Goal: Browse casually: Explore the website without a specific task or goal

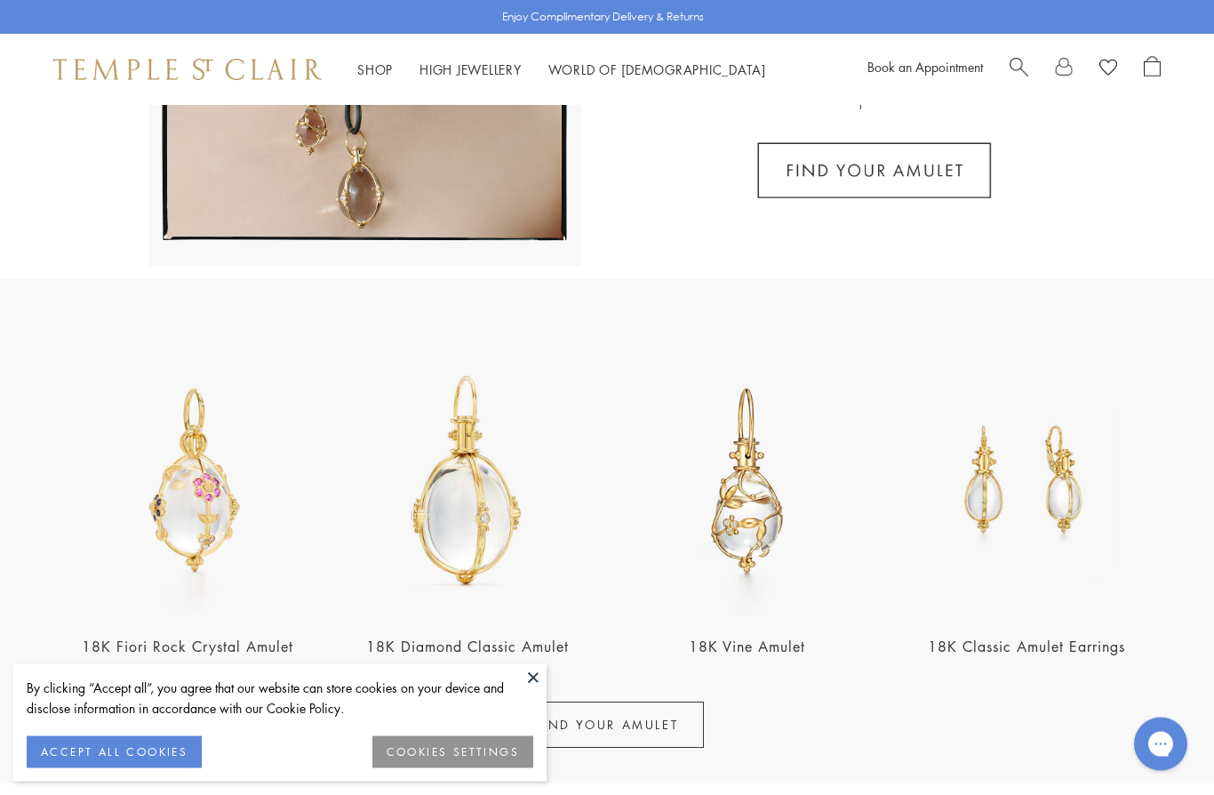
scroll to position [463, 0]
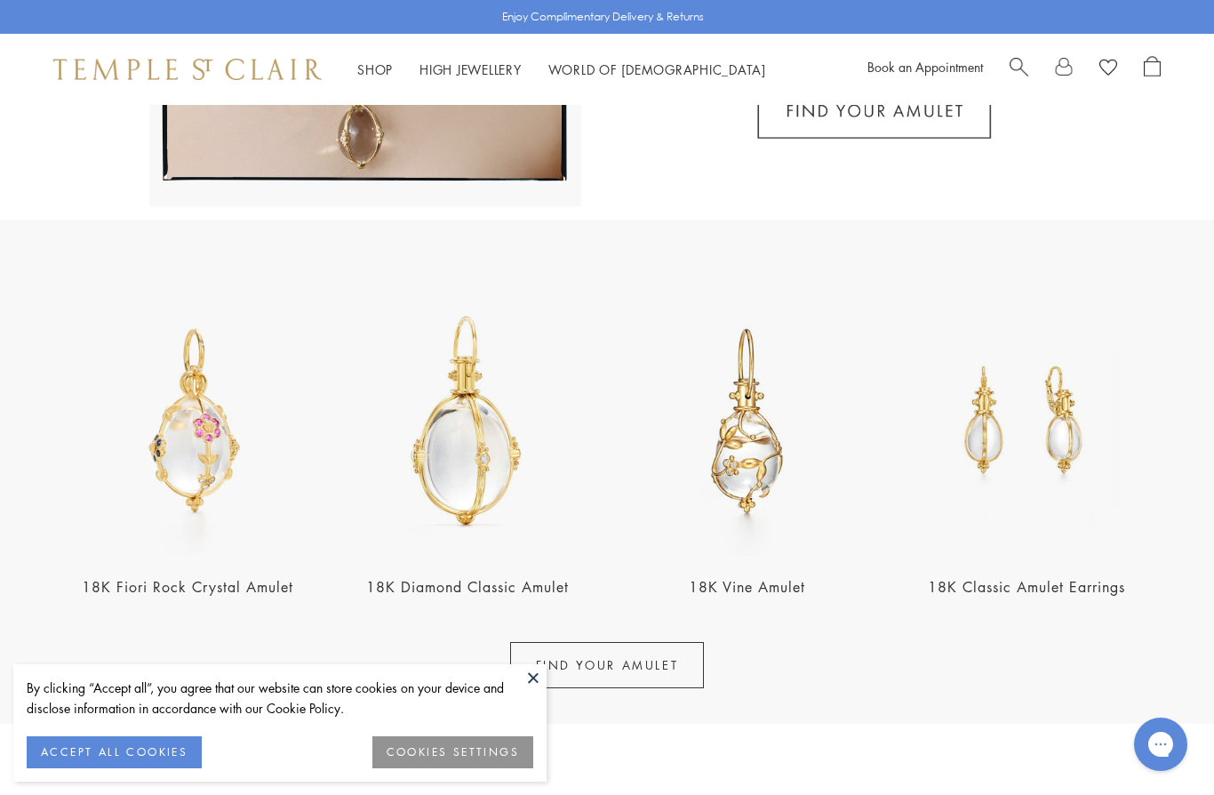
click at [532, 691] on button at bounding box center [533, 677] width 27 height 27
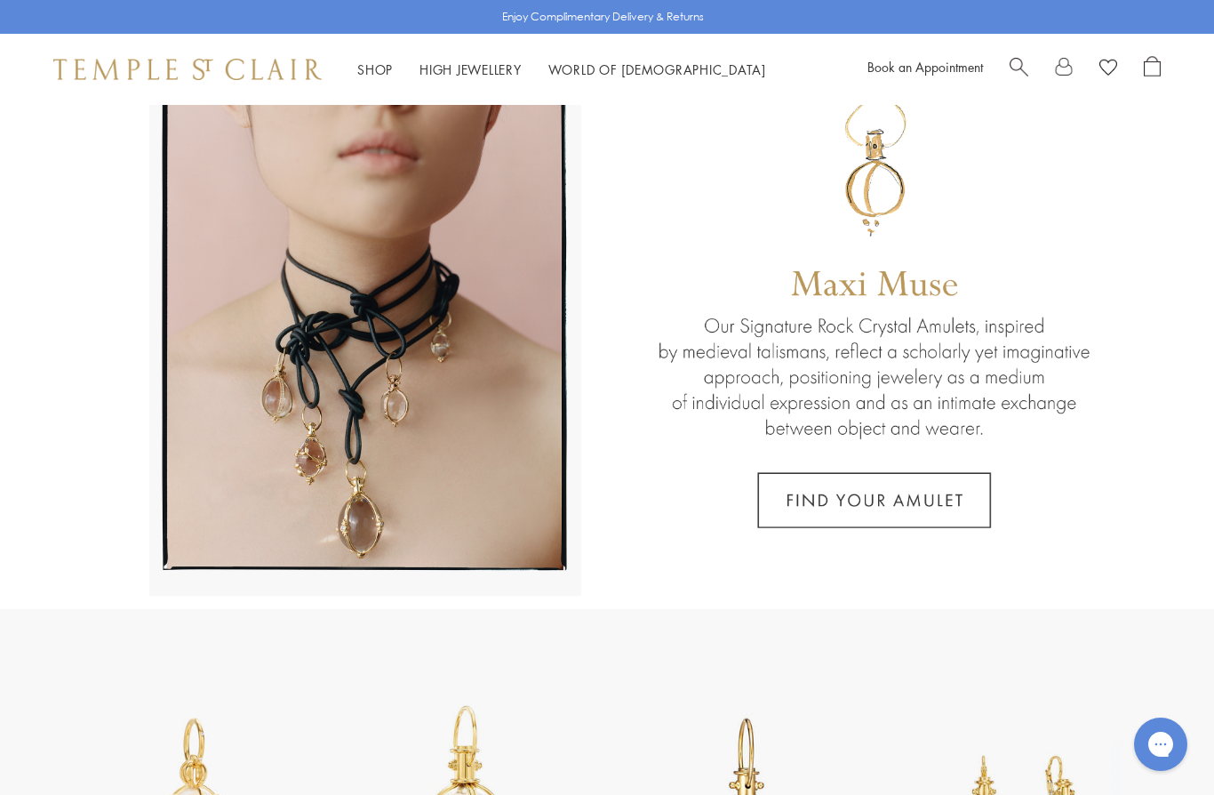
scroll to position [0, 0]
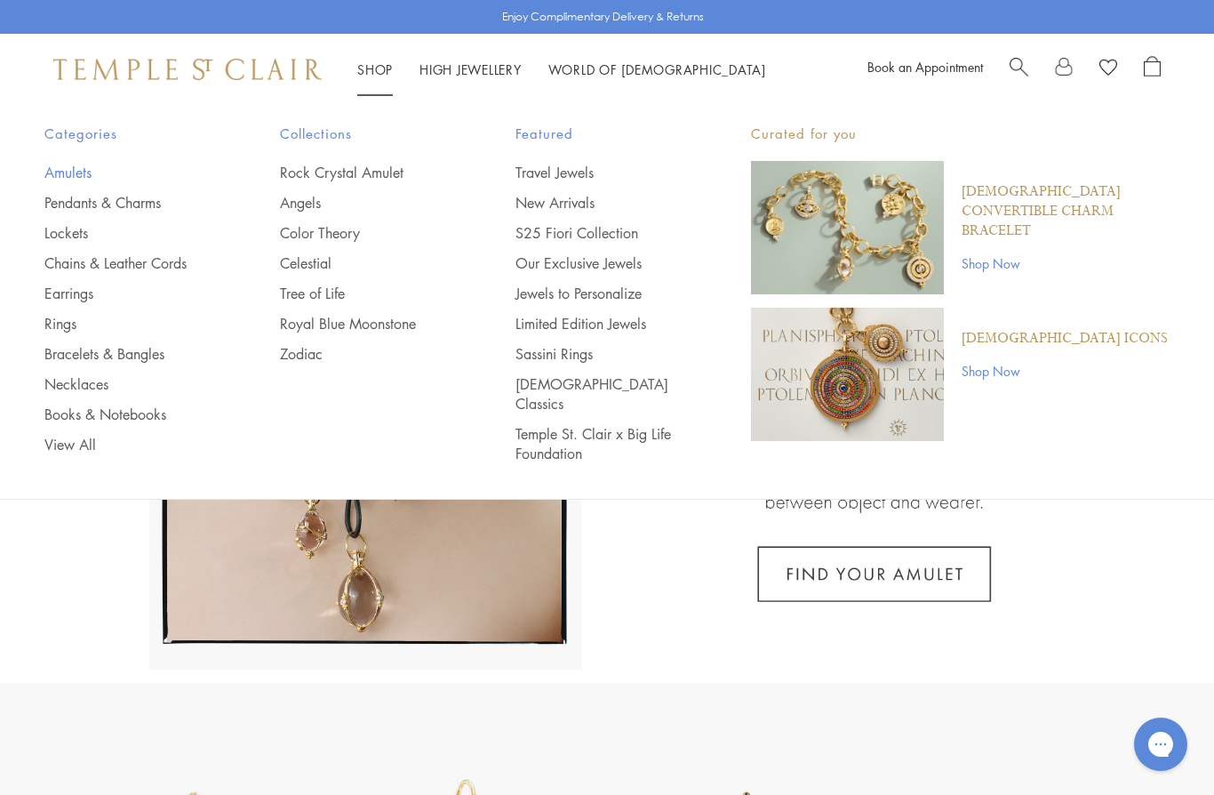
click at [66, 175] on link "Amulets" at bounding box center [126, 173] width 164 height 20
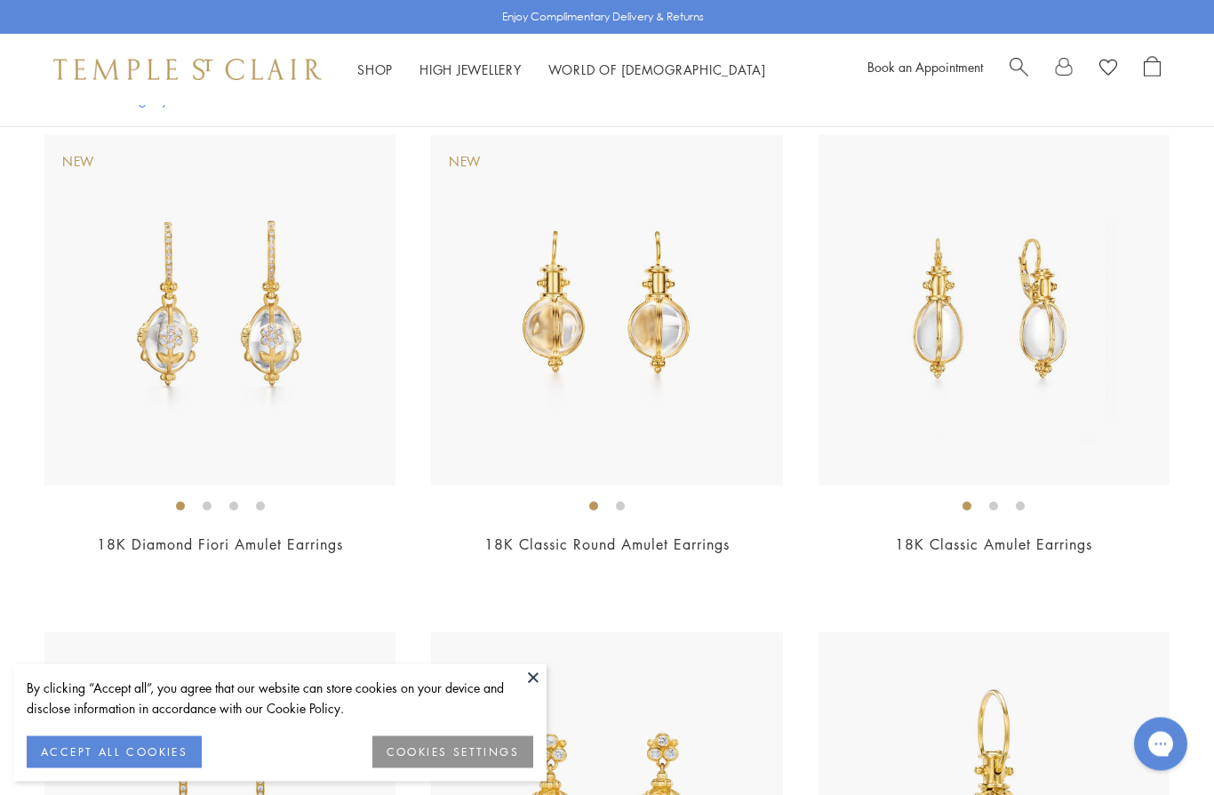
scroll to position [11148, 0]
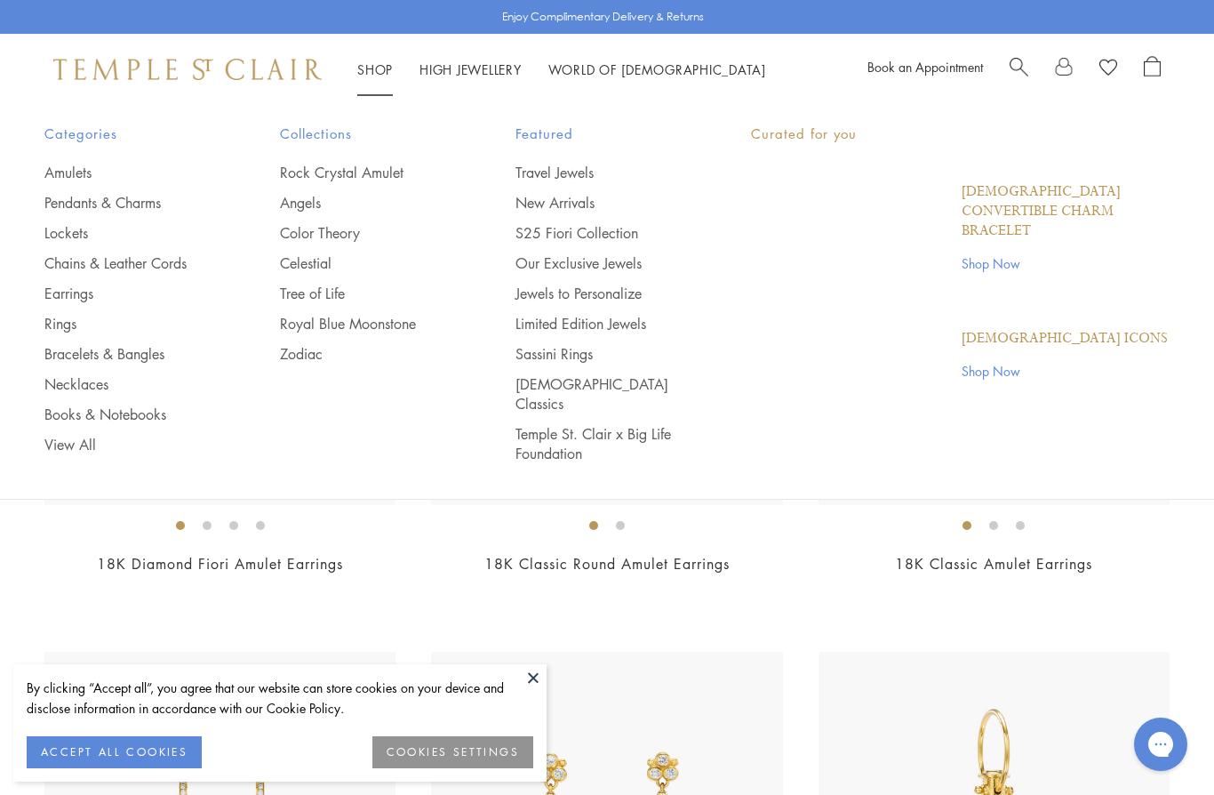
click at [373, 67] on link "Shop Shop" at bounding box center [375, 69] width 36 height 18
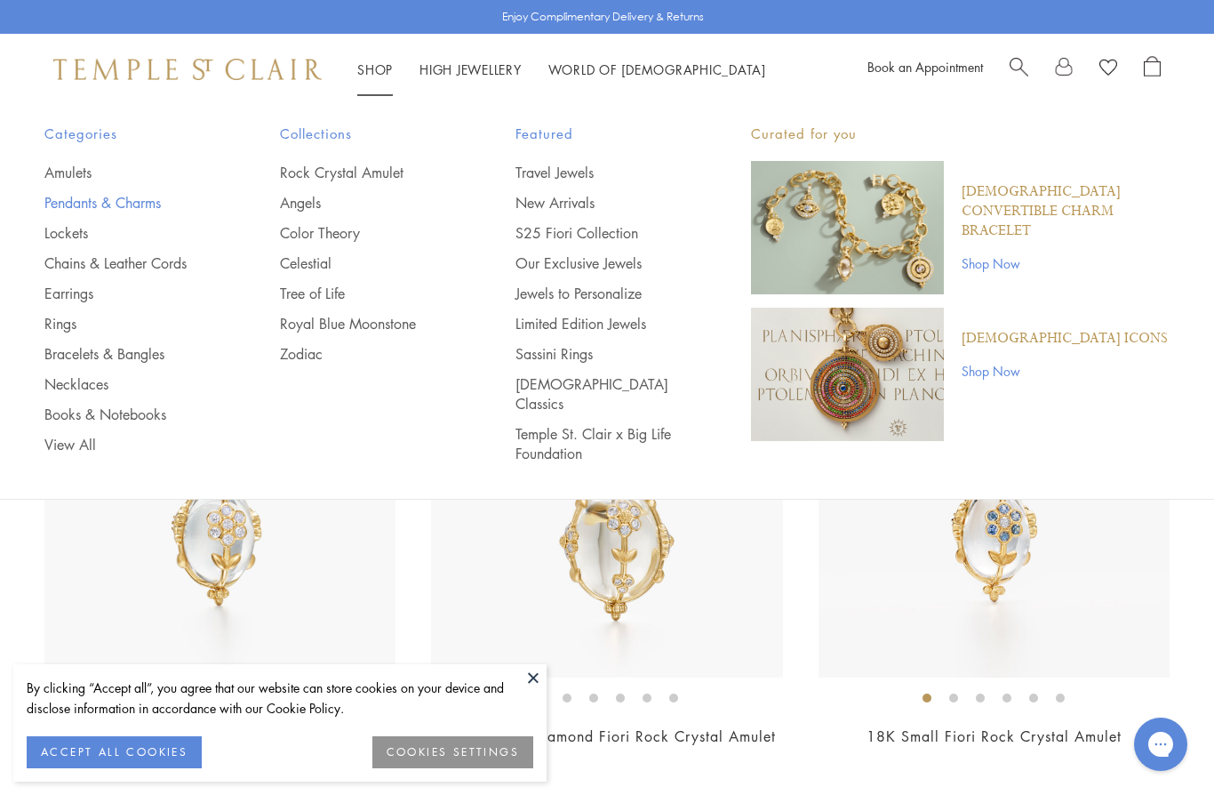
click at [64, 203] on link "Pendants & Charms" at bounding box center [126, 203] width 164 height 20
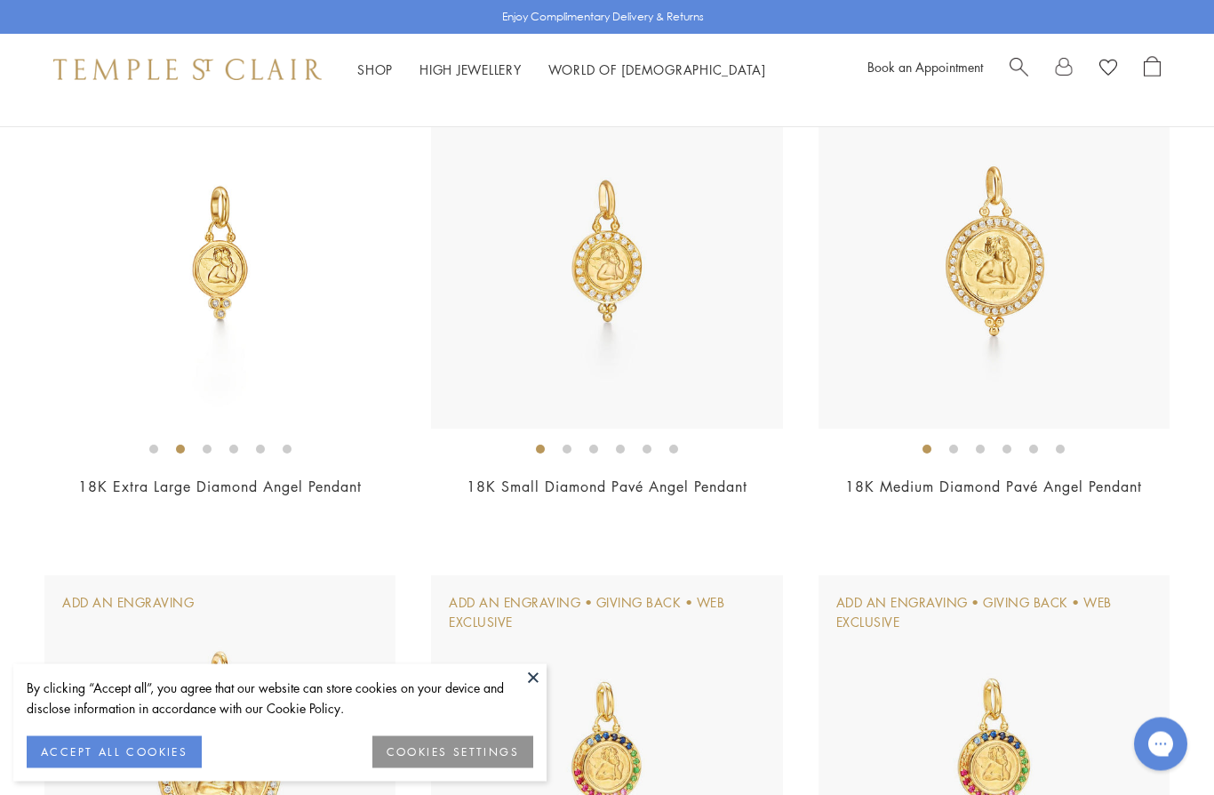
scroll to position [1245, 0]
click at [707, 273] on img at bounding box center [606, 251] width 351 height 351
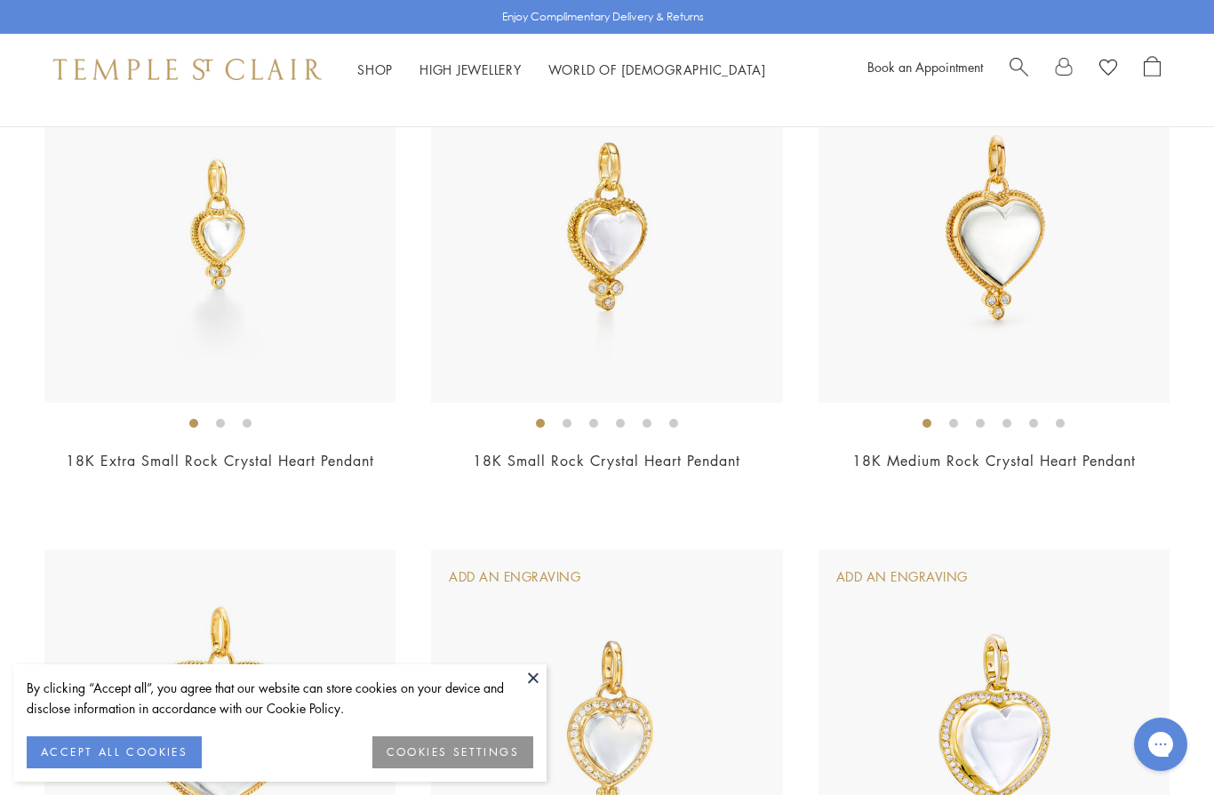
scroll to position [3262, 0]
click at [162, 276] on img at bounding box center [219, 227] width 351 height 351
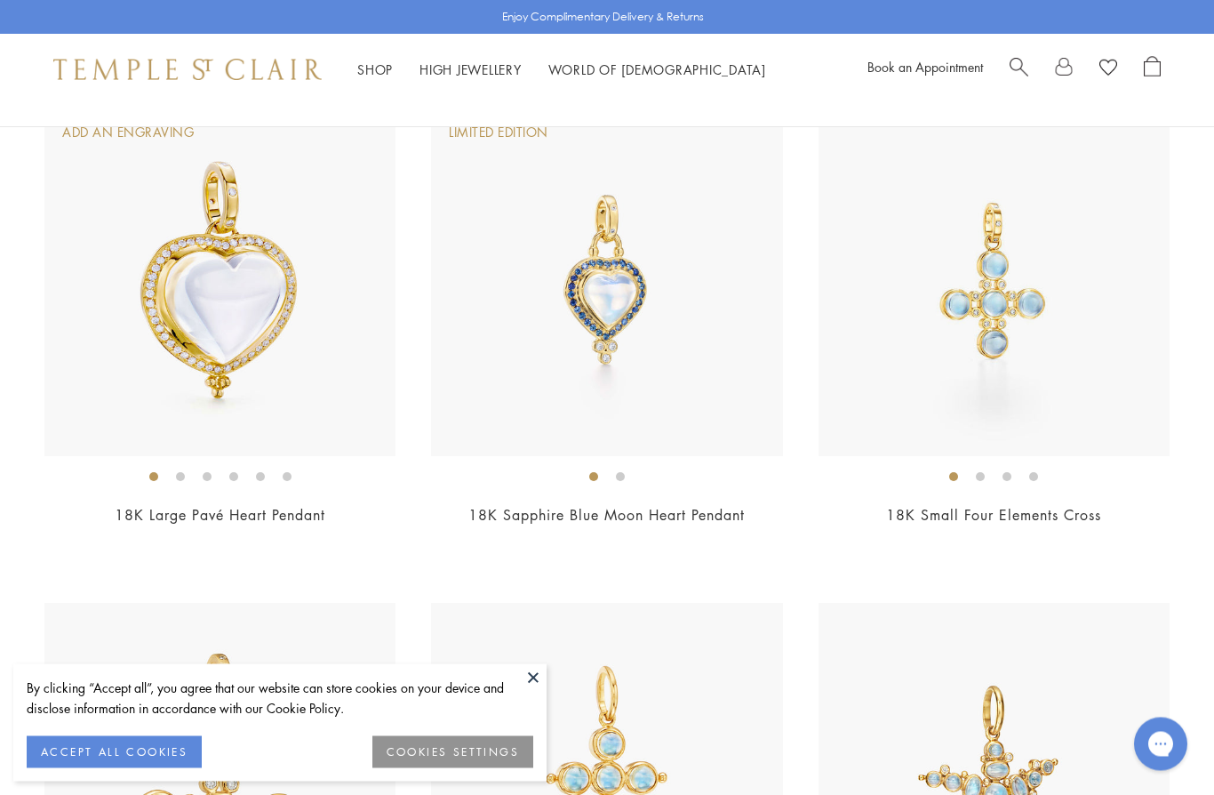
scroll to position [4205, 0]
click at [1092, 358] on img at bounding box center [994, 280] width 351 height 351
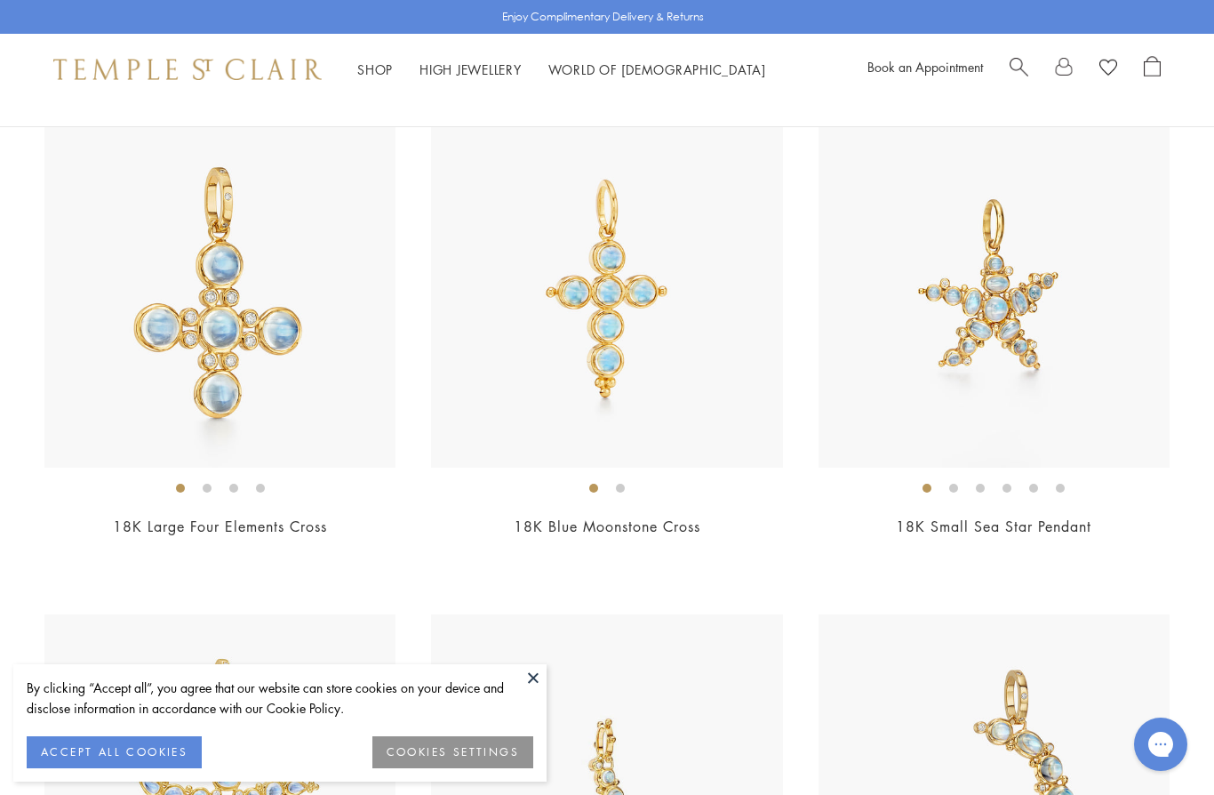
scroll to position [4696, 0]
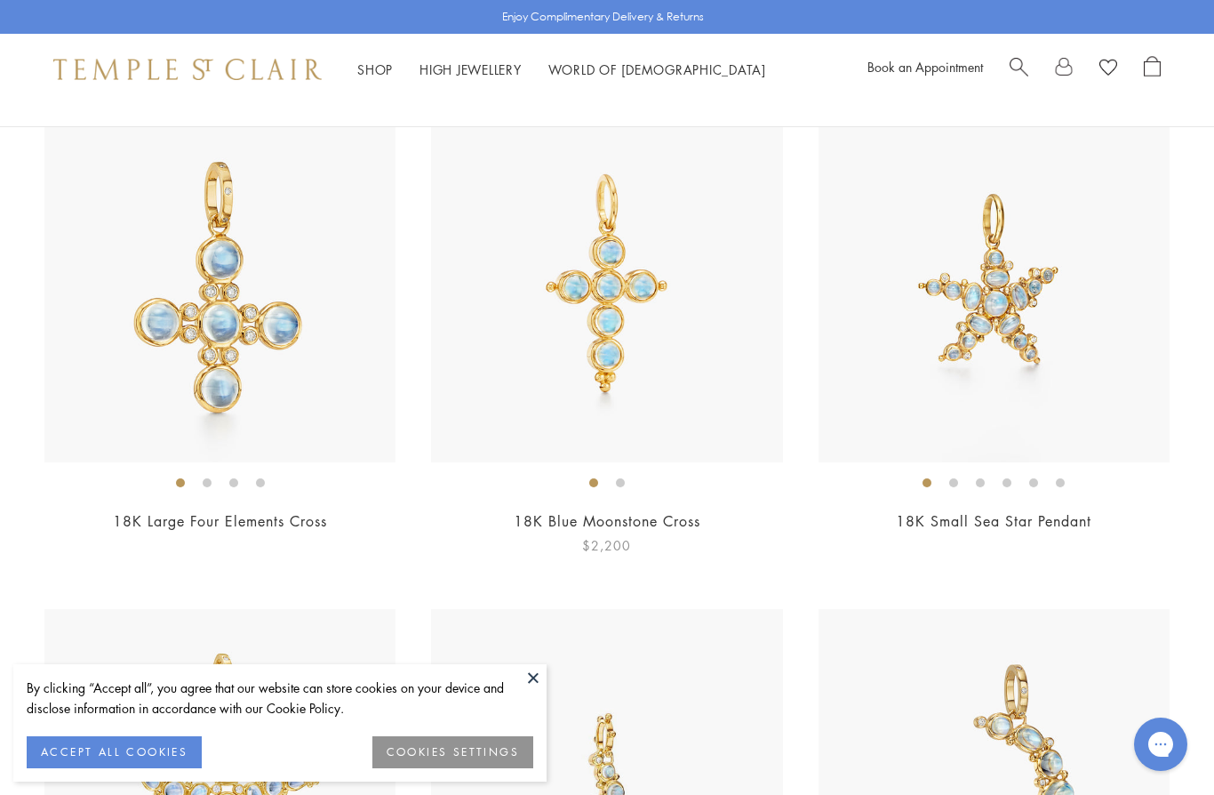
click at [680, 315] on img at bounding box center [606, 286] width 351 height 351
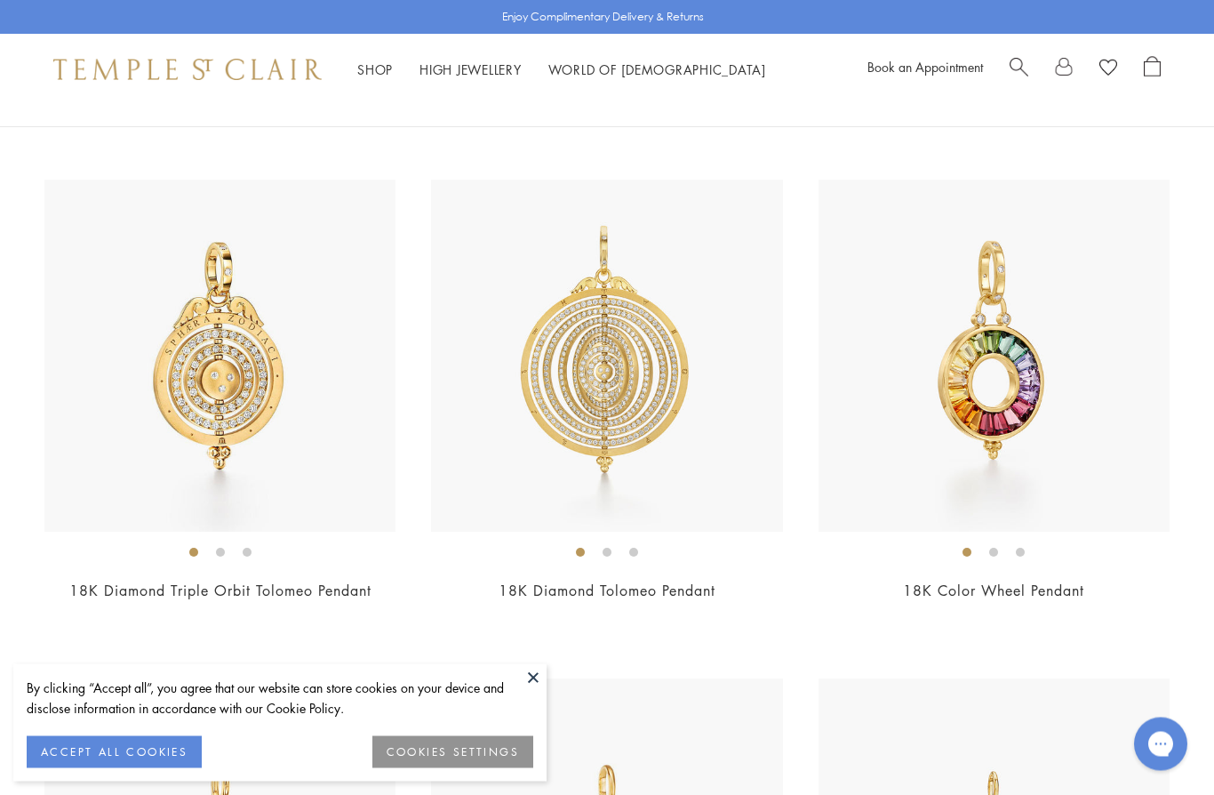
scroll to position [7117, 0]
click at [1056, 355] on img at bounding box center [994, 355] width 351 height 351
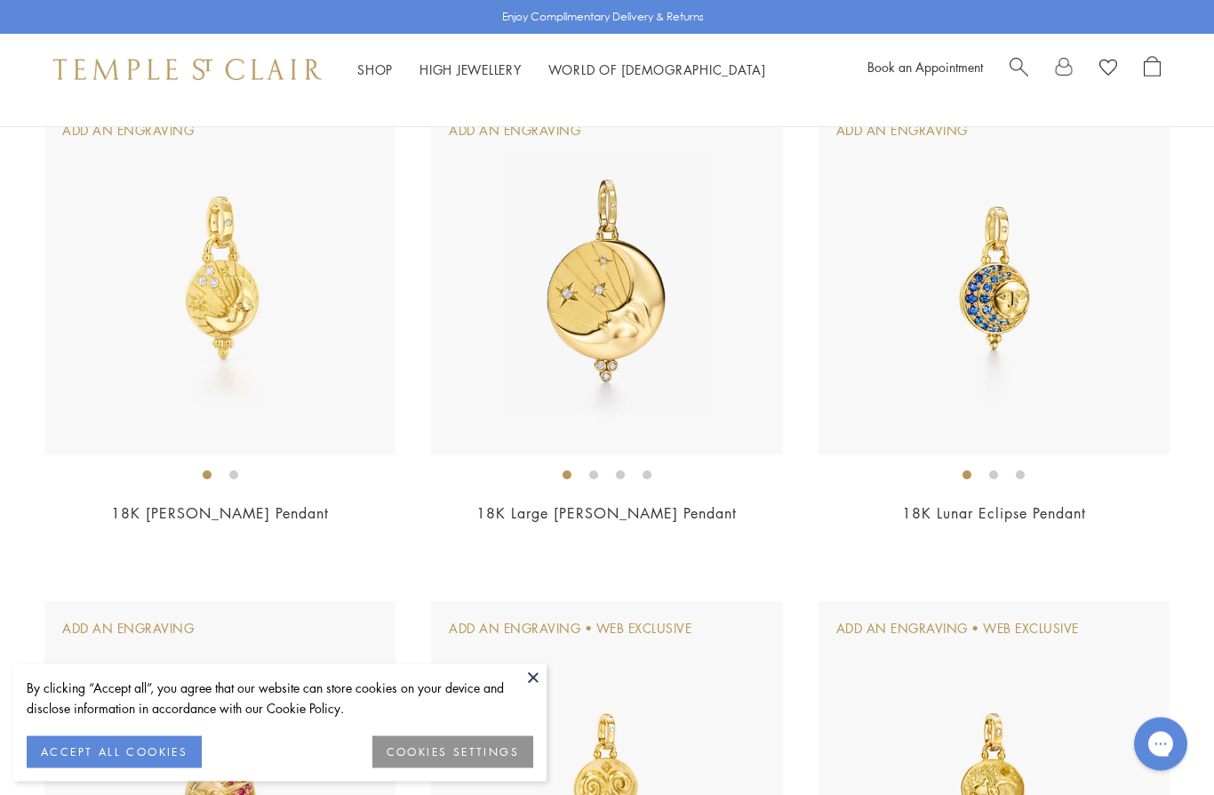
scroll to position [9186, 0]
click at [236, 268] on img at bounding box center [219, 278] width 351 height 351
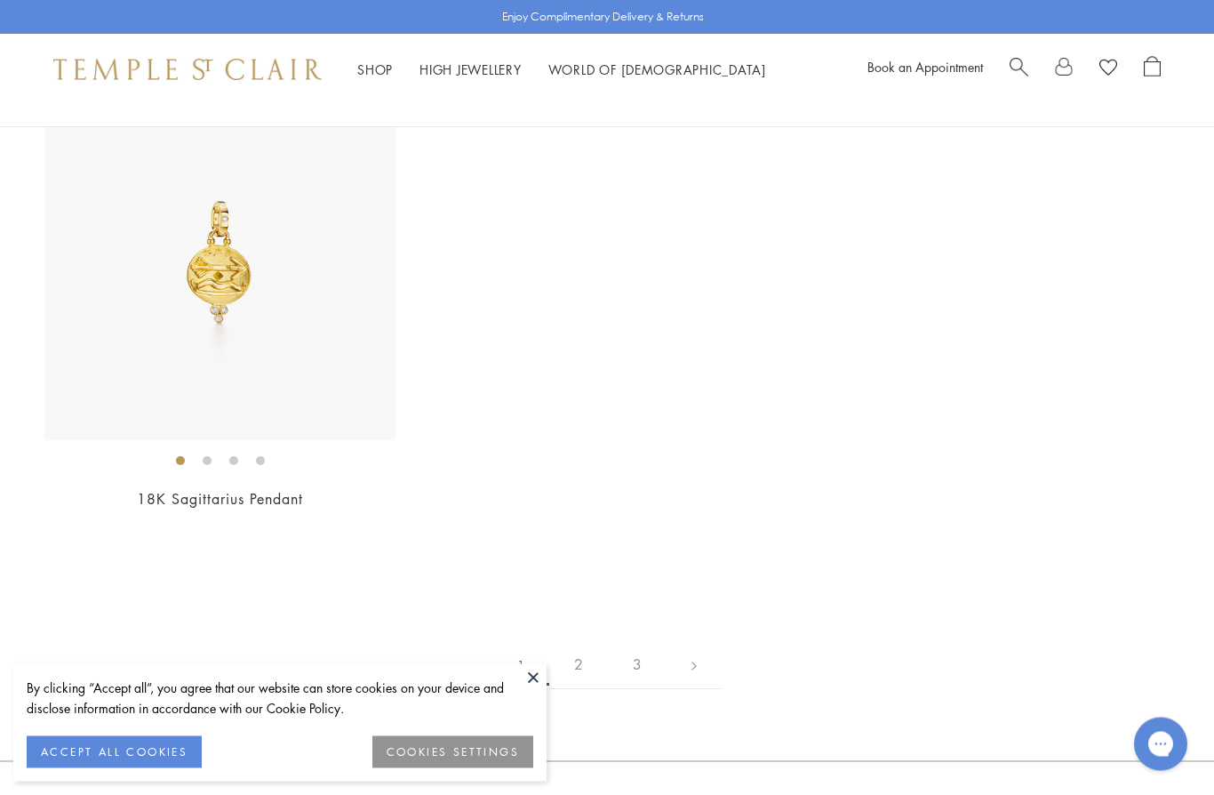
scroll to position [11192, 0]
click at [575, 649] on link "2" at bounding box center [578, 664] width 59 height 49
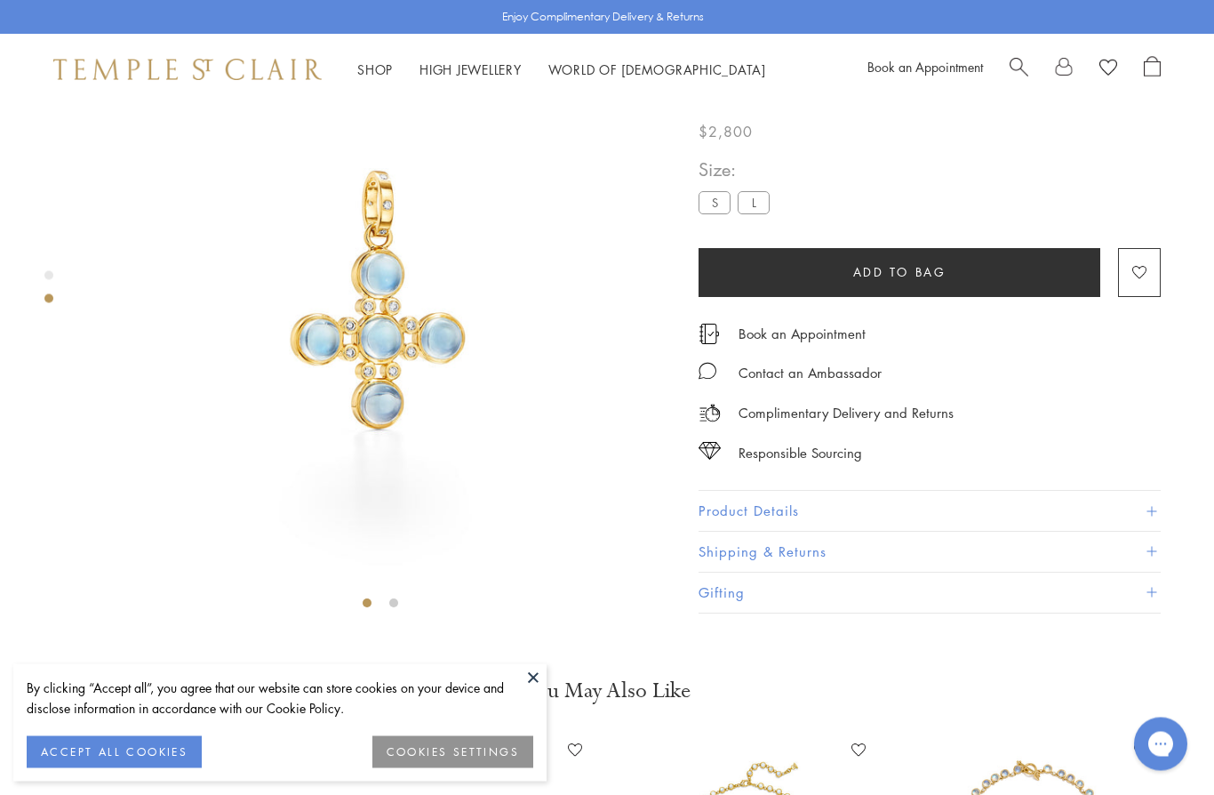
scroll to position [105, 0]
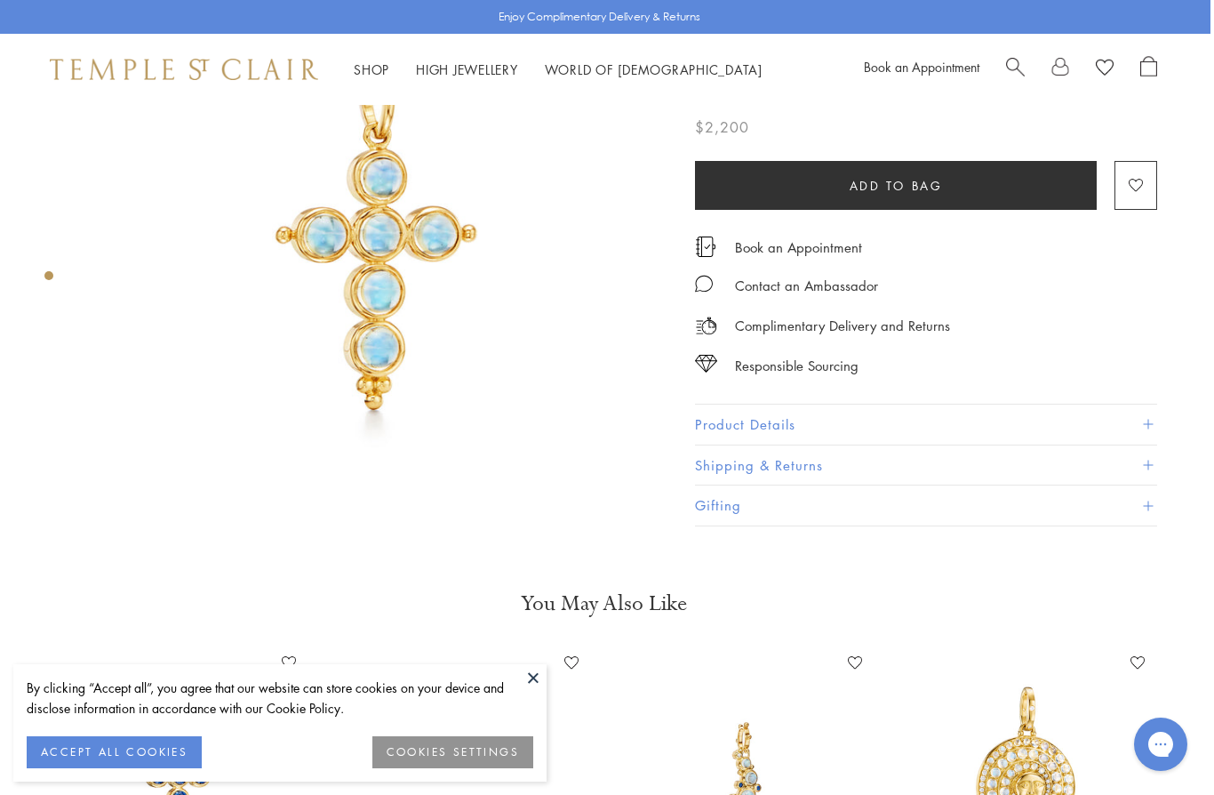
scroll to position [163, 4]
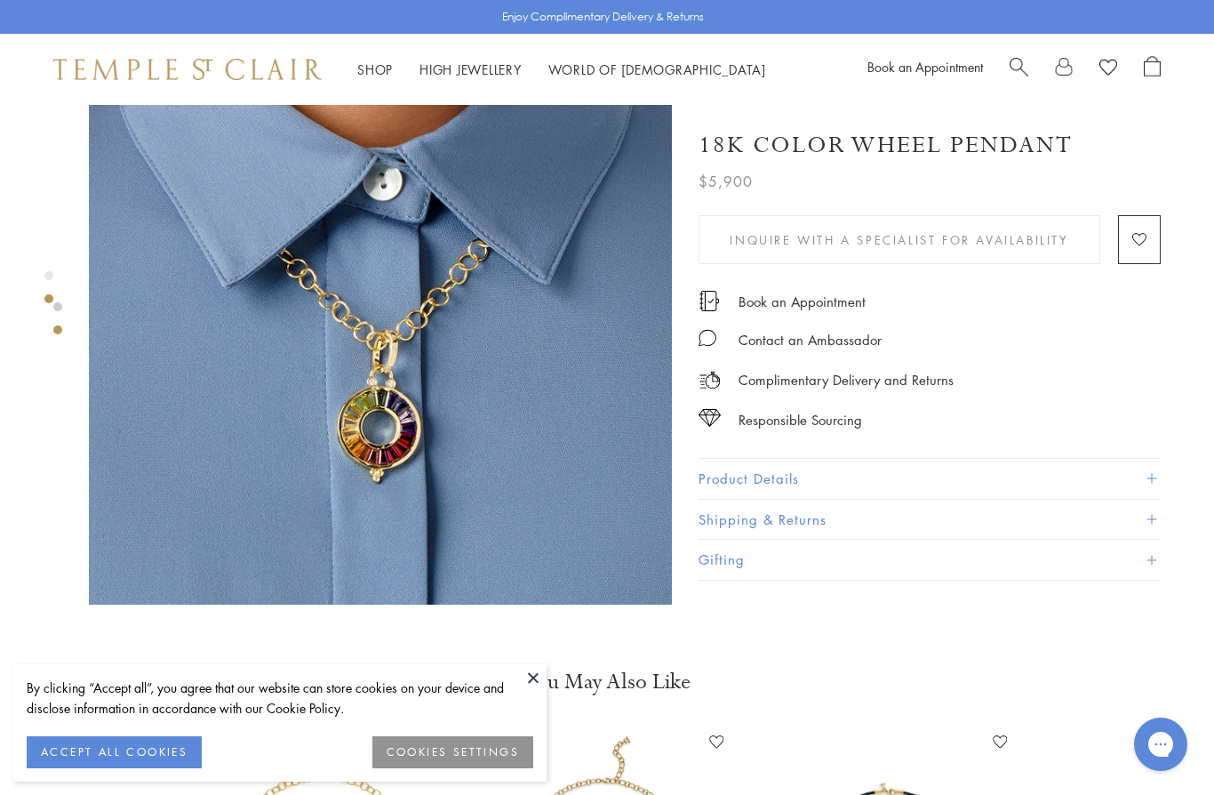
scroll to position [700, 0]
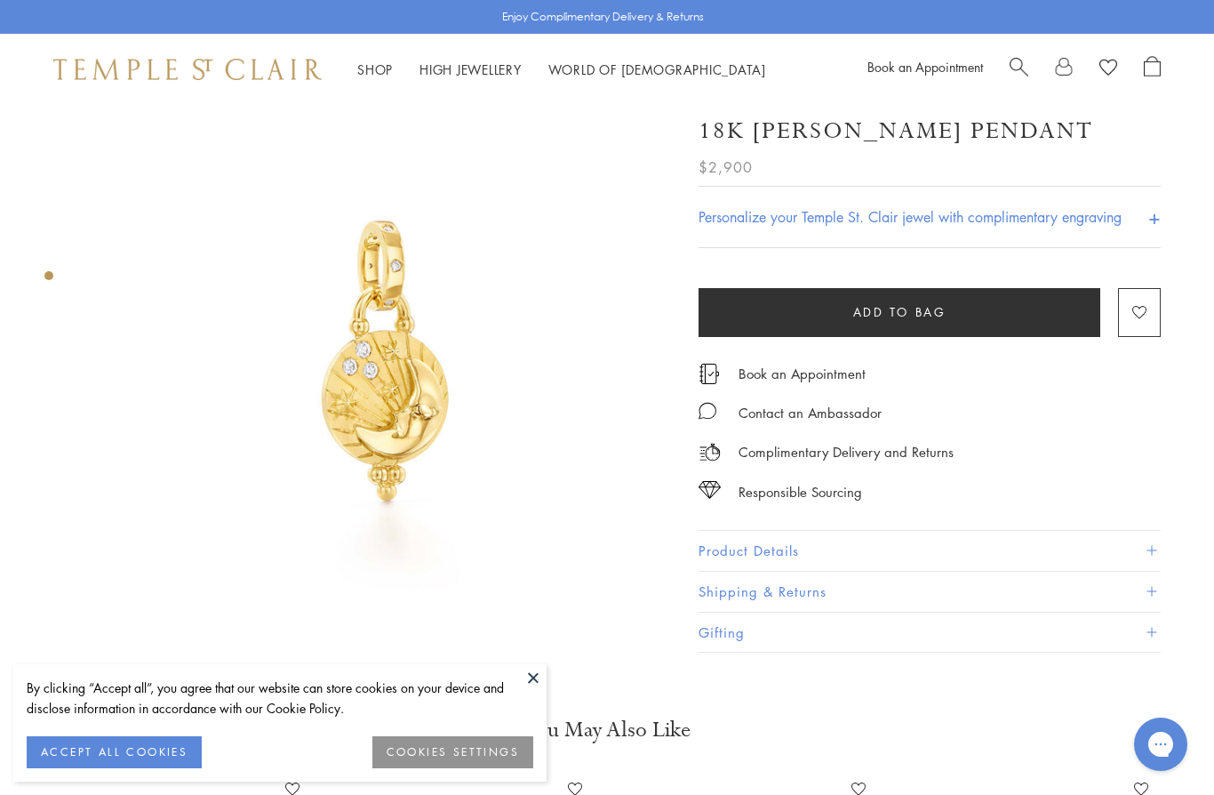
scroll to position [40, 0]
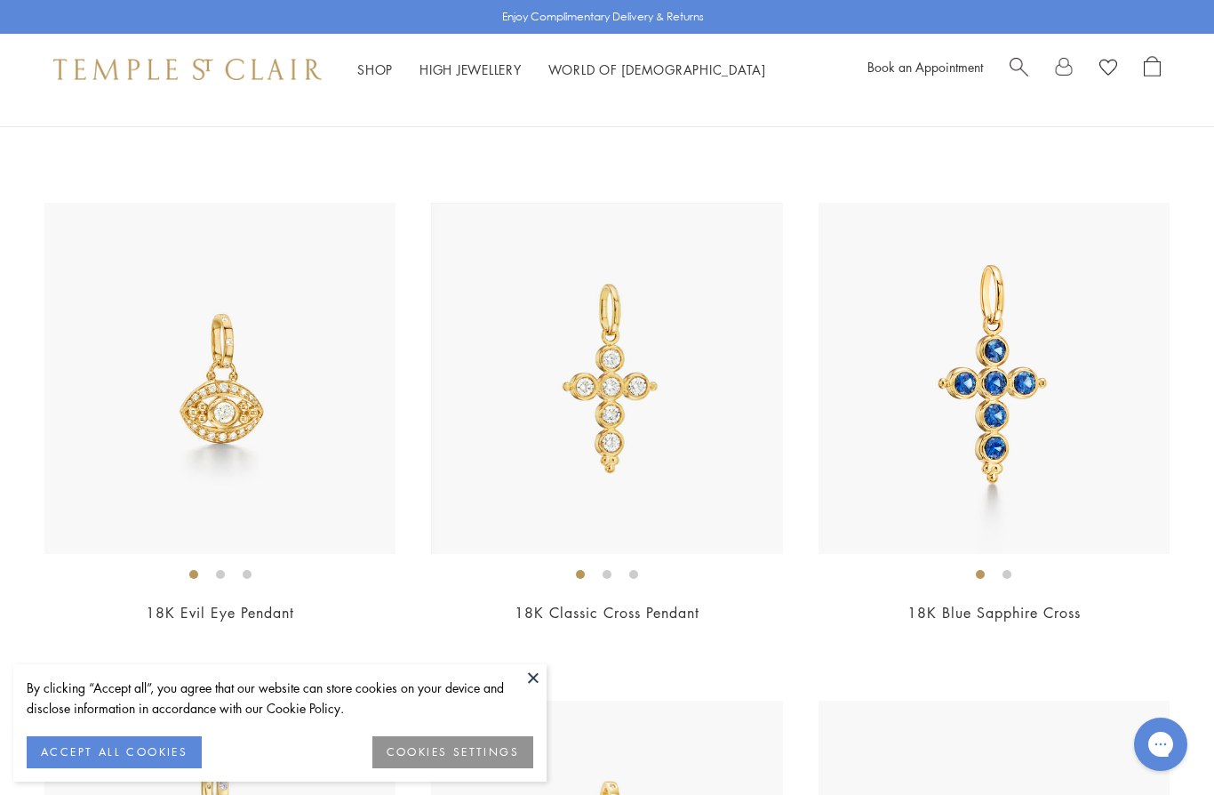
scroll to position [626, 0]
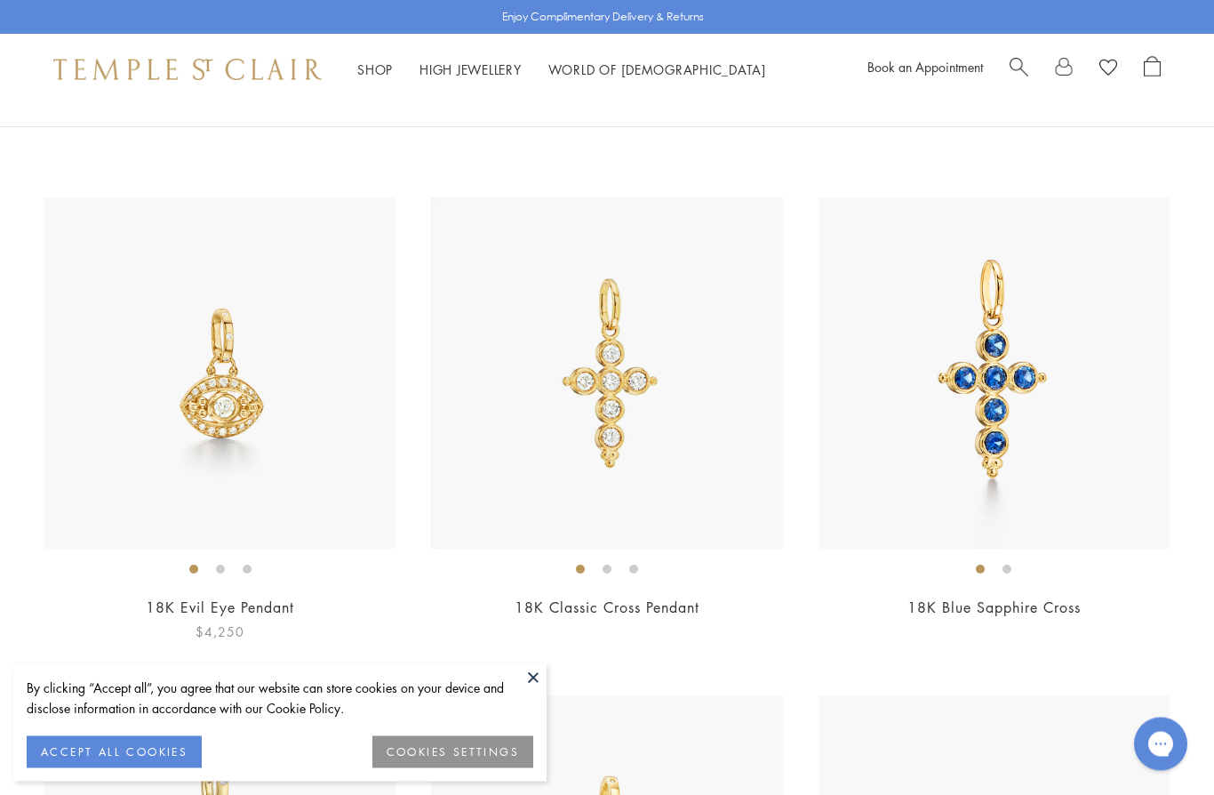
click at [149, 429] on img at bounding box center [219, 373] width 351 height 351
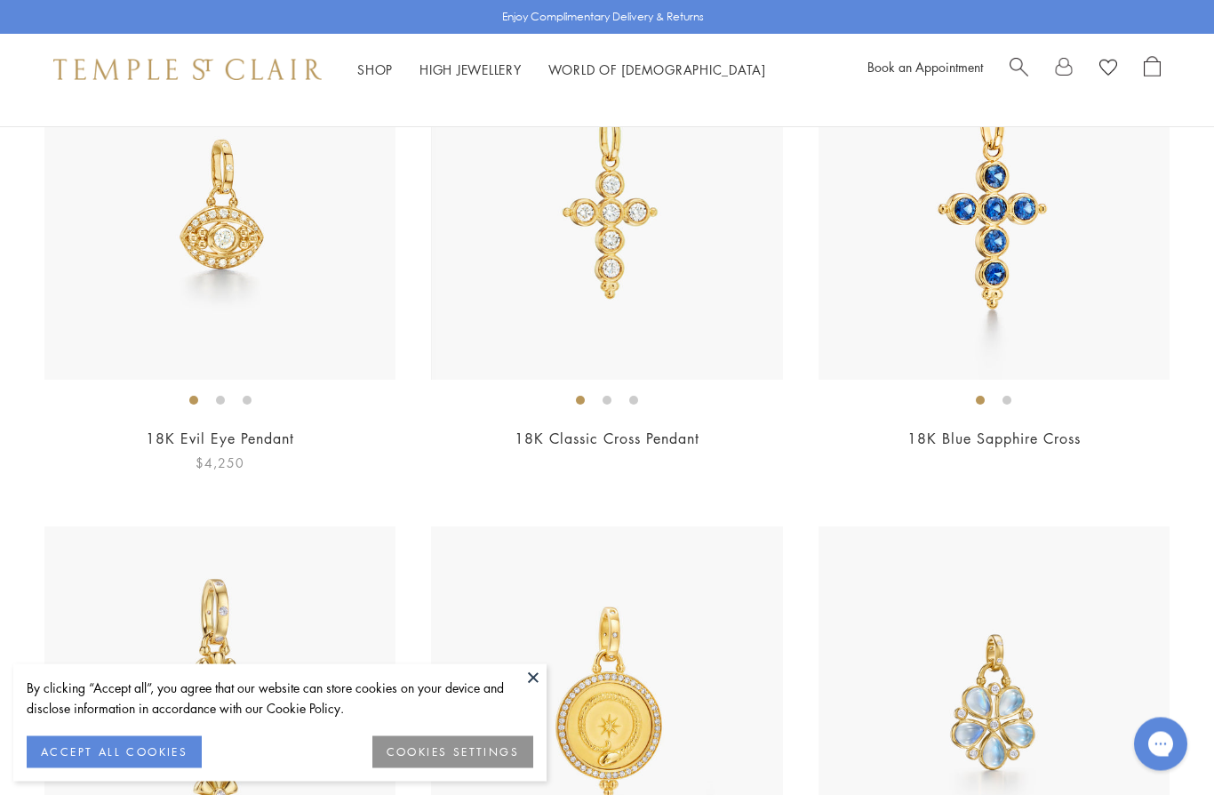
scroll to position [795, 0]
click at [1098, 246] on img at bounding box center [994, 203] width 351 height 351
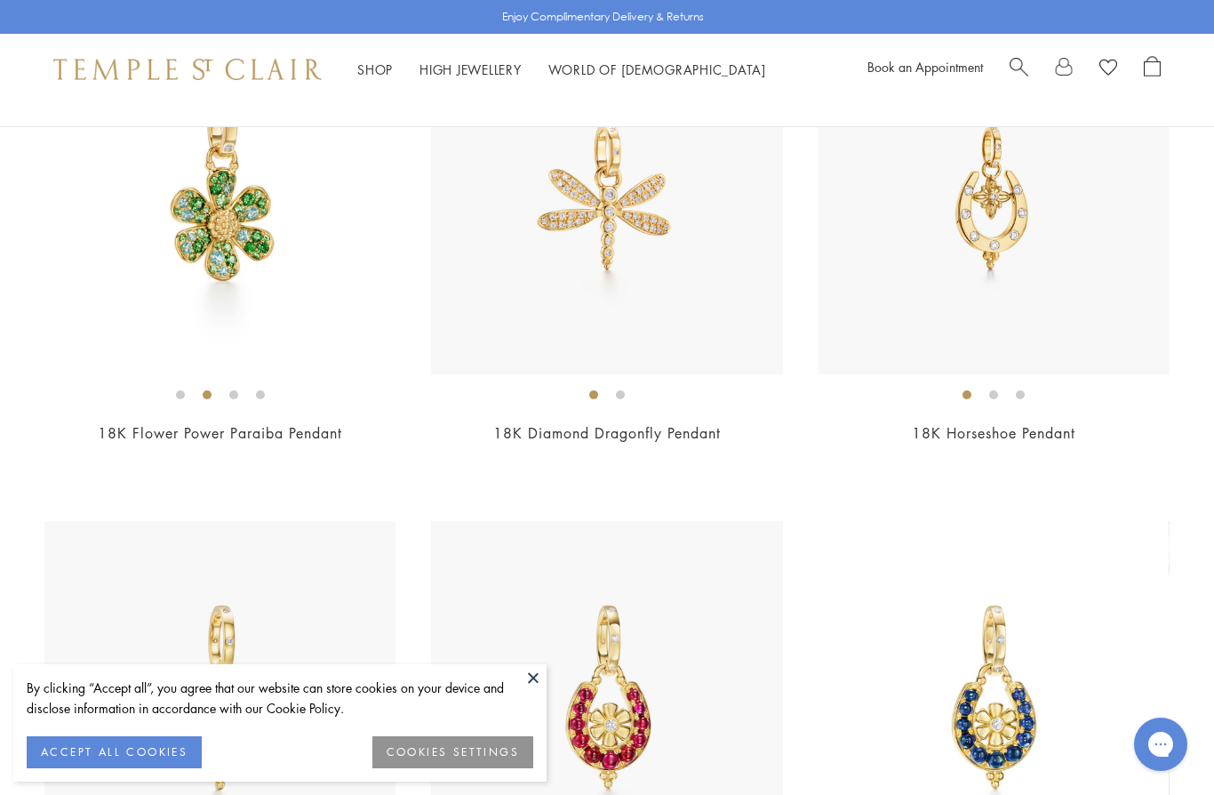
scroll to position [2743, 0]
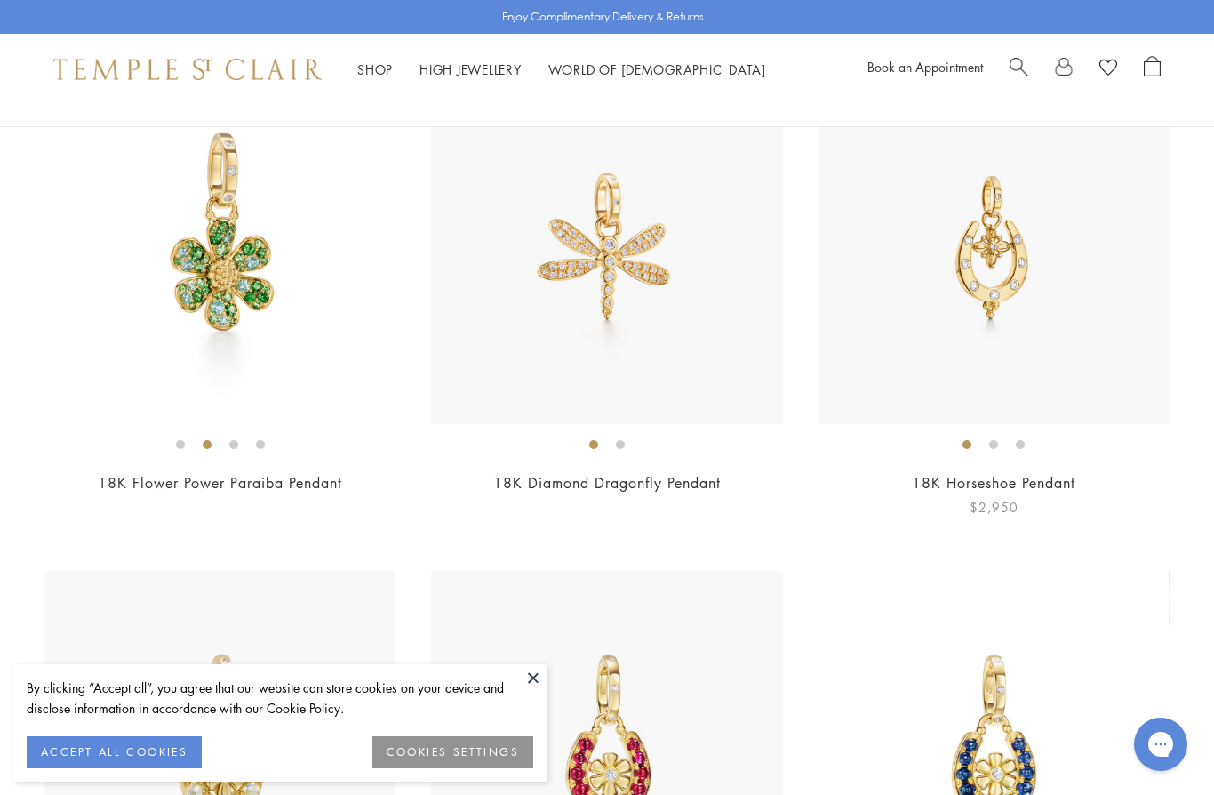
click at [1083, 348] on img at bounding box center [994, 248] width 351 height 351
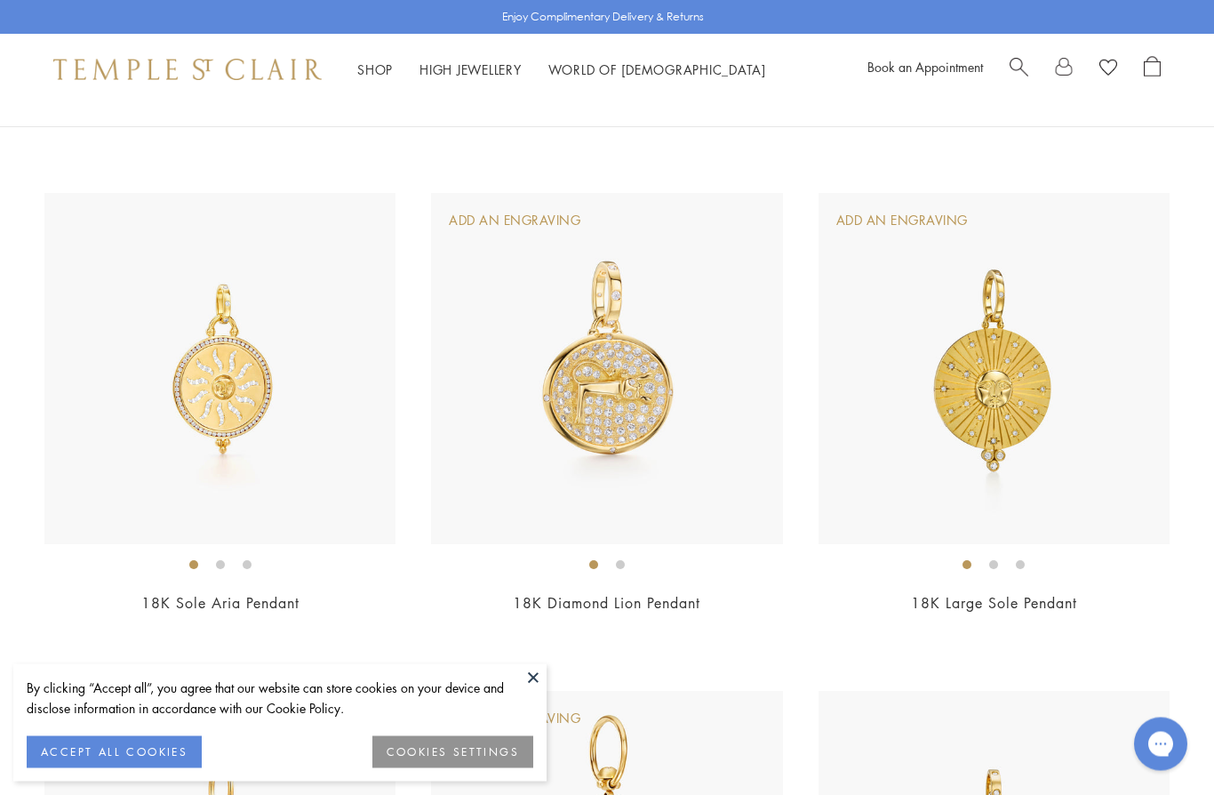
scroll to position [6110, 0]
click at [1082, 436] on img at bounding box center [994, 366] width 351 height 351
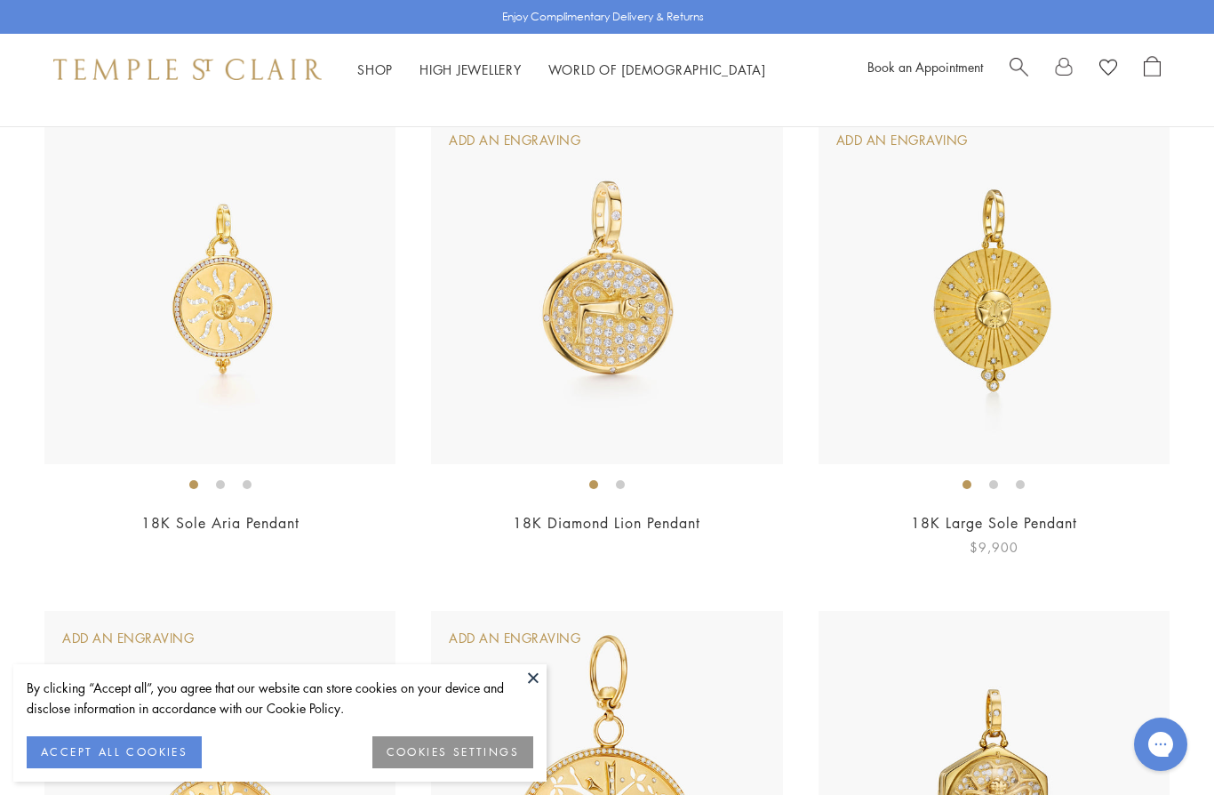
scroll to position [6085, 0]
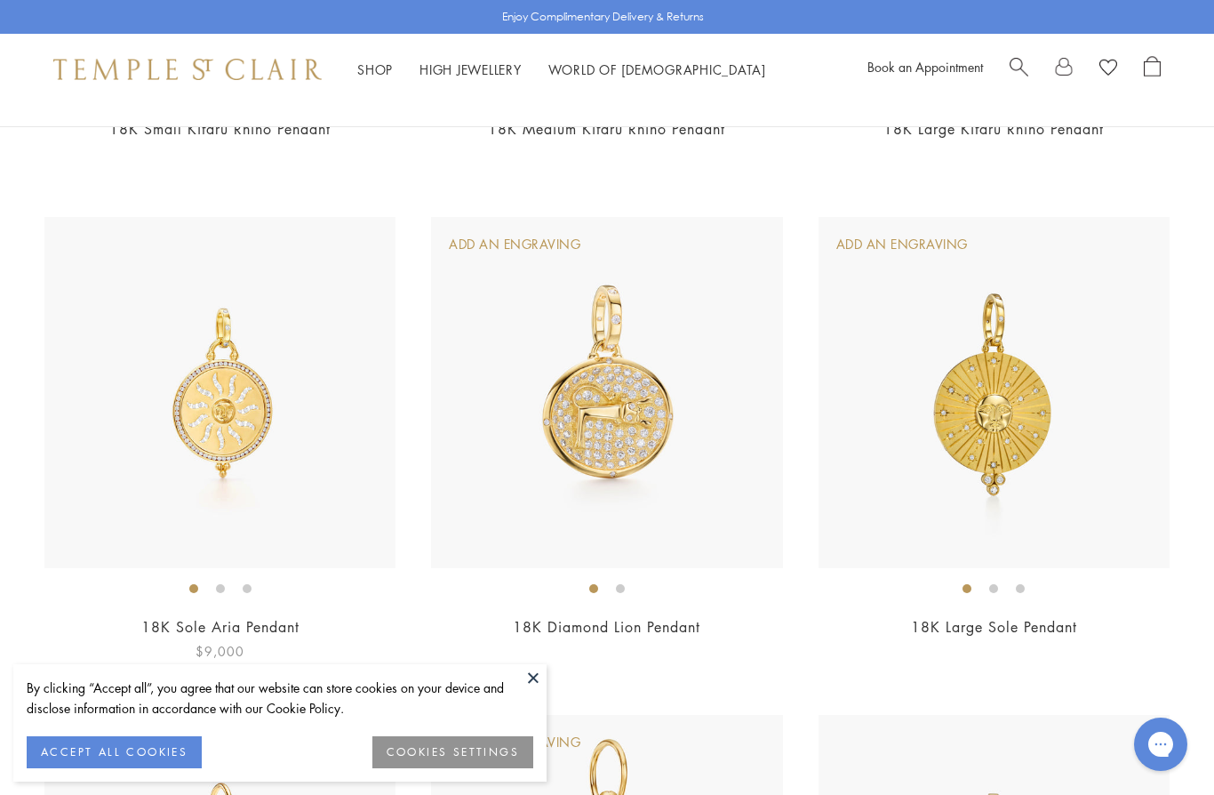
click at [129, 388] on img at bounding box center [219, 392] width 351 height 351
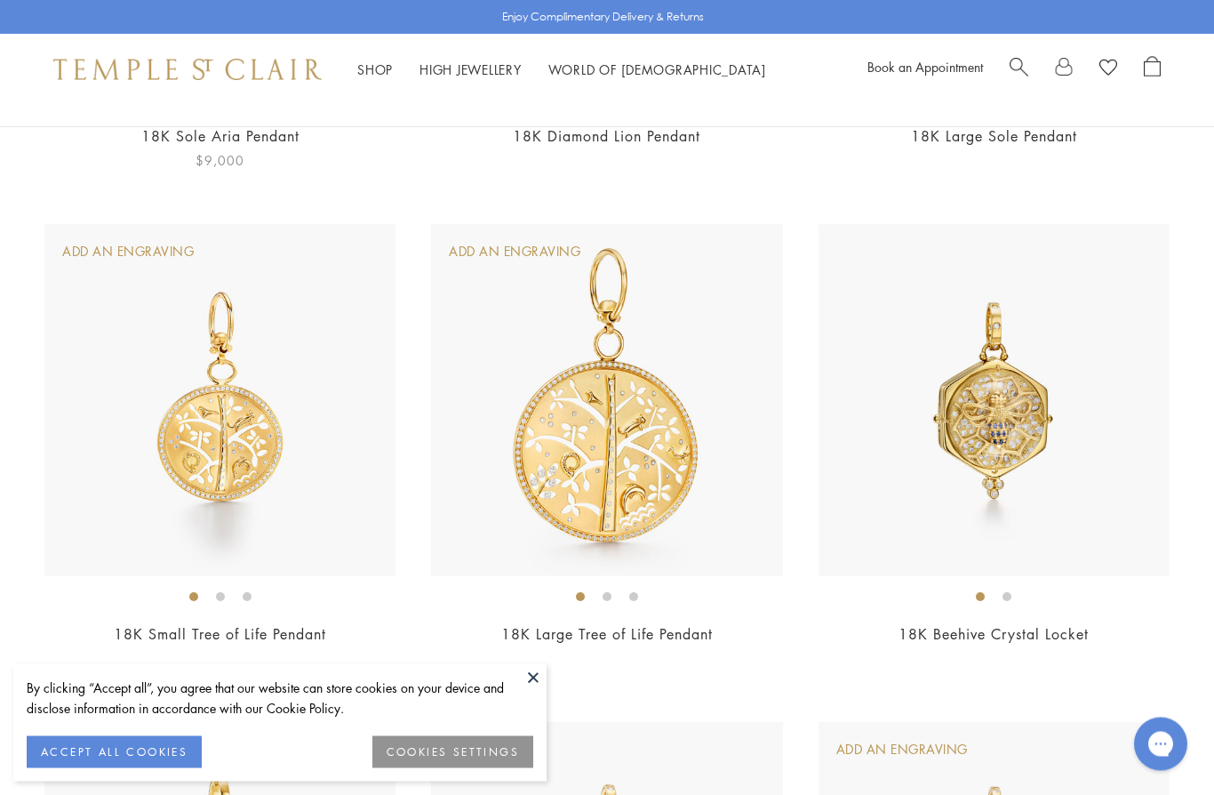
scroll to position [6573, 0]
click at [188, 397] on img at bounding box center [219, 401] width 351 height 351
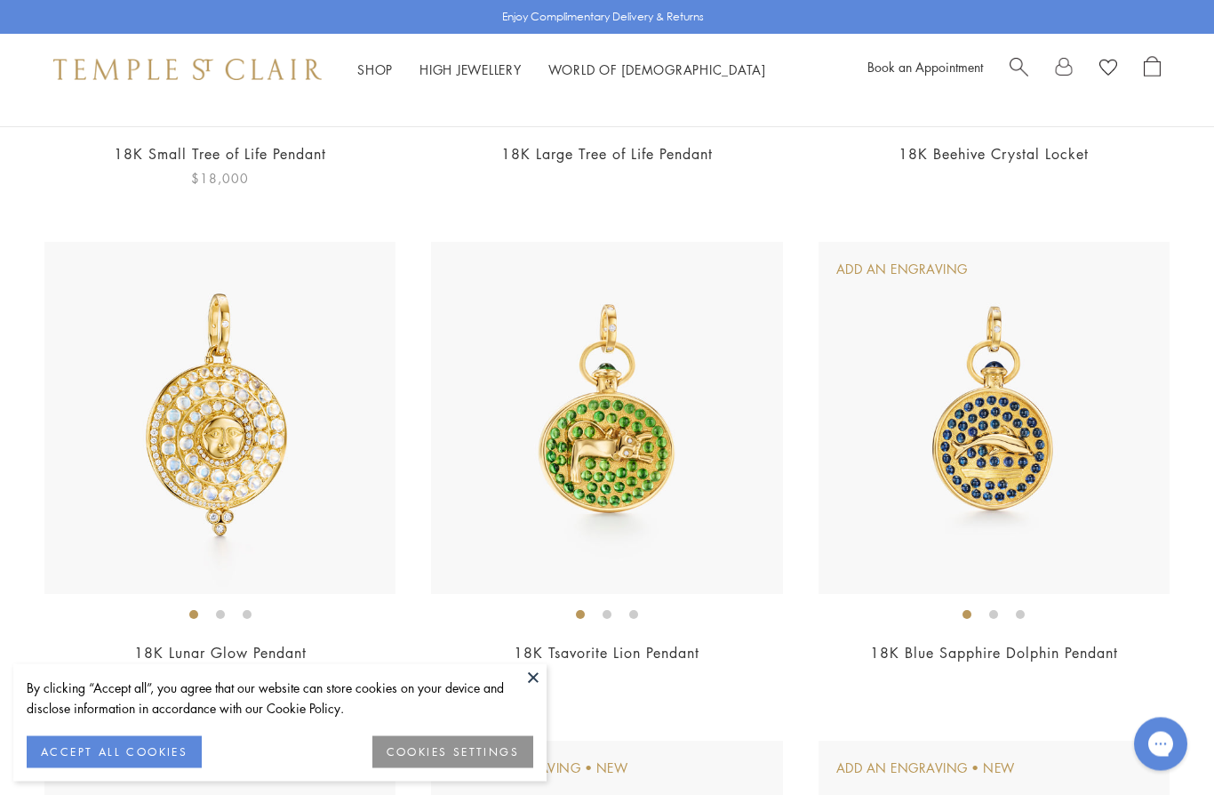
scroll to position [7055, 0]
click at [116, 491] on img at bounding box center [219, 417] width 351 height 351
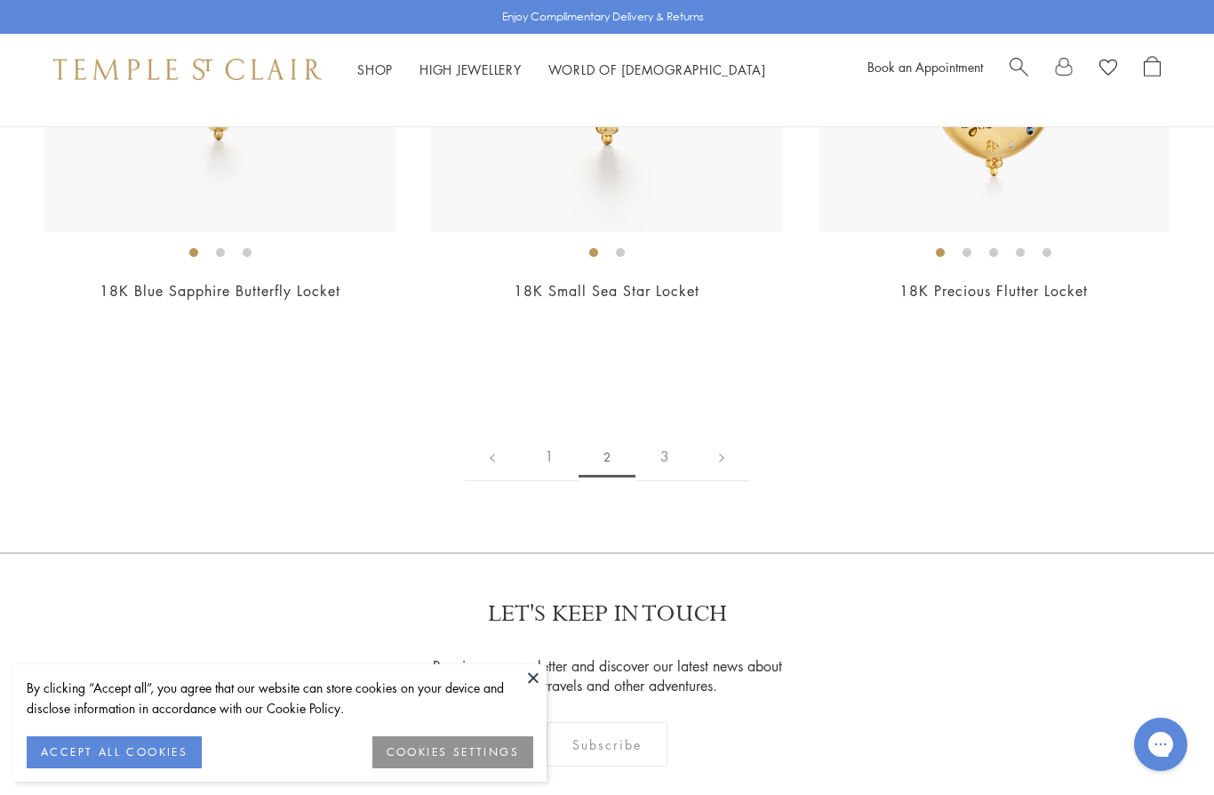
scroll to position [9513, 0]
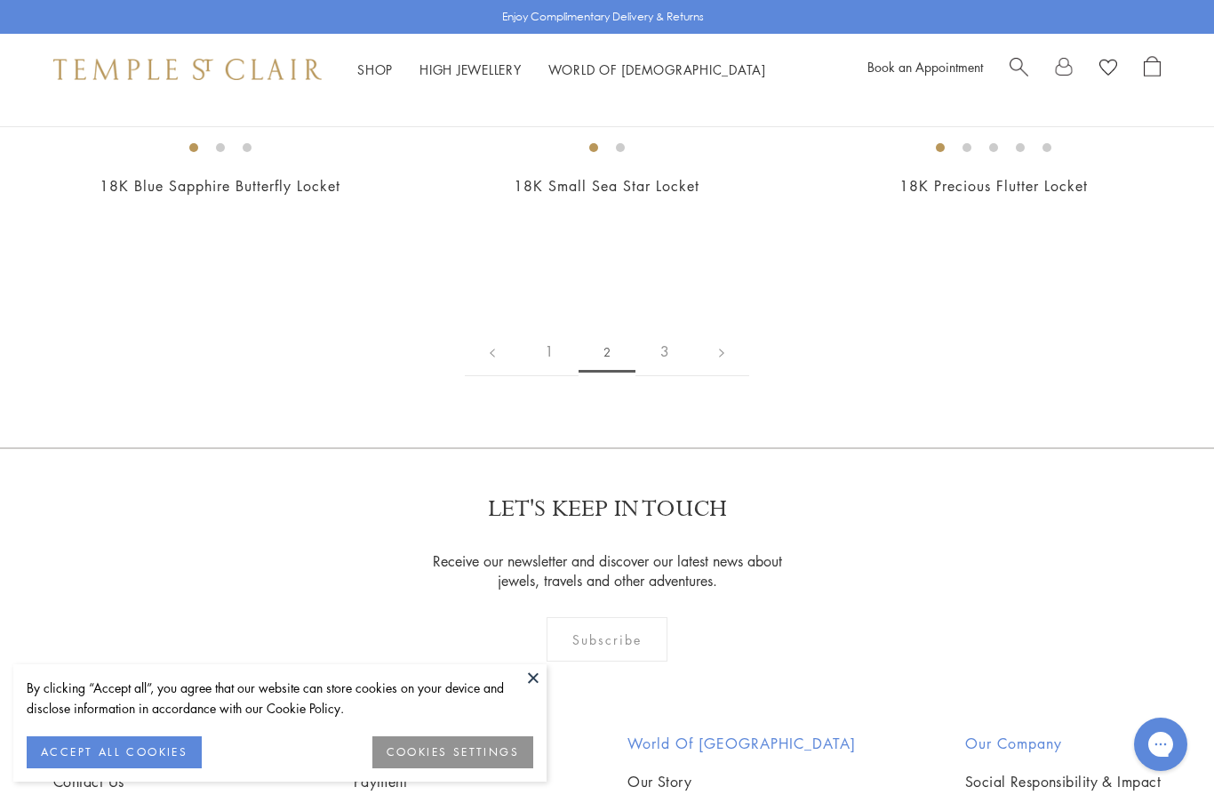
click at [661, 327] on link "3" at bounding box center [664, 351] width 59 height 49
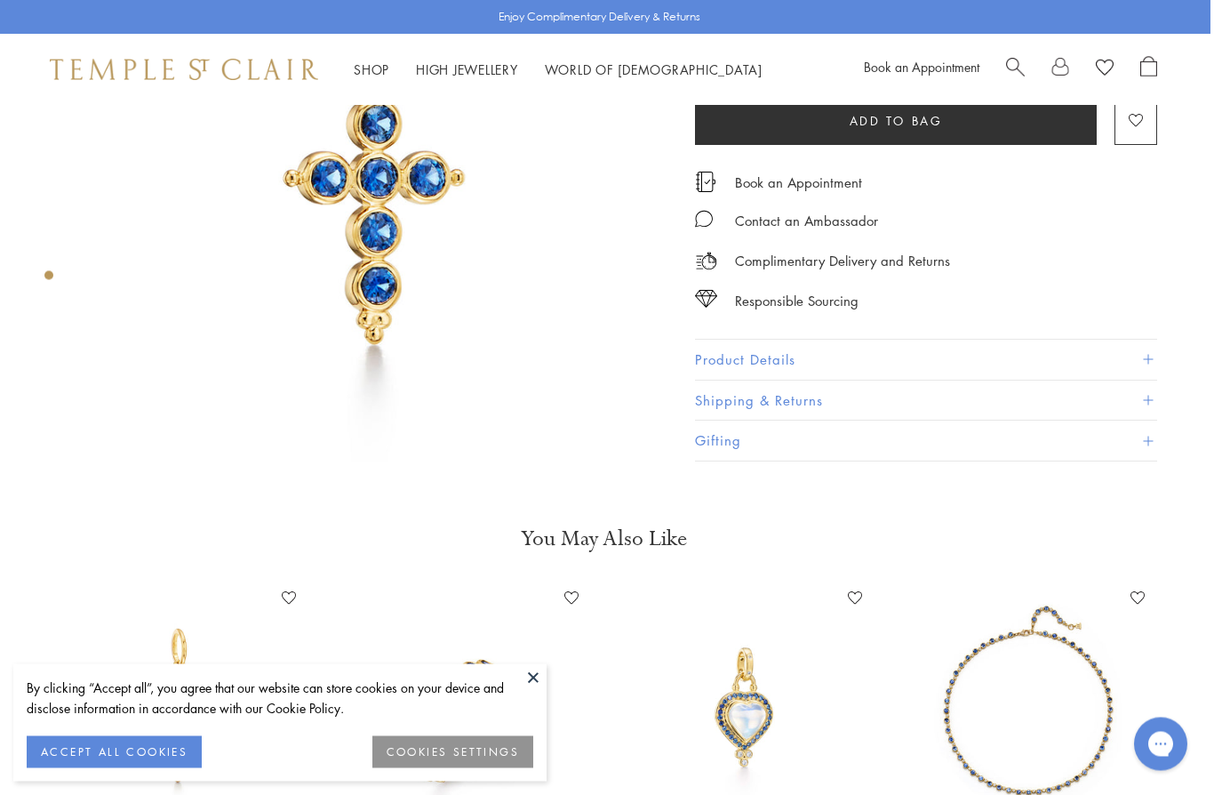
scroll to position [227, 4]
click at [960, 360] on button "Product Details" at bounding box center [926, 360] width 462 height 40
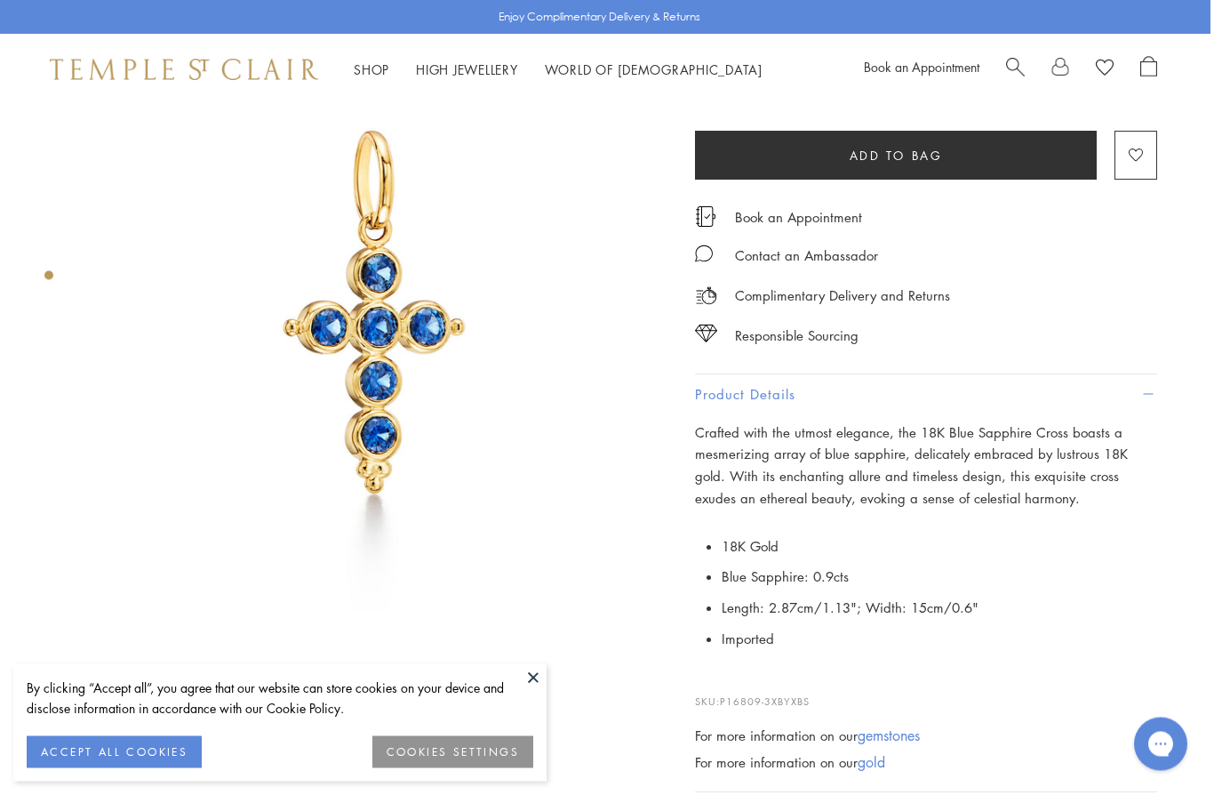
scroll to position [26, 4]
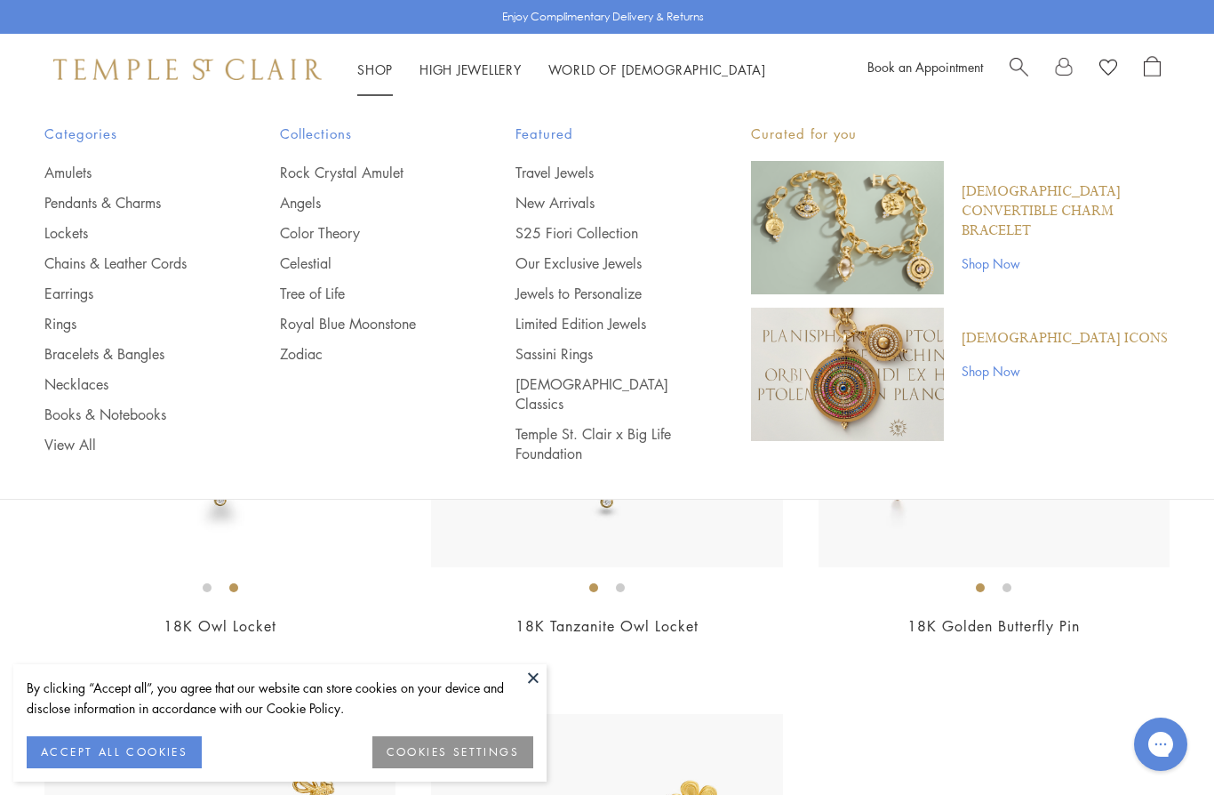
scroll to position [108, 0]
click at [533, 328] on link "Limited Edition Jewels" at bounding box center [597, 324] width 164 height 20
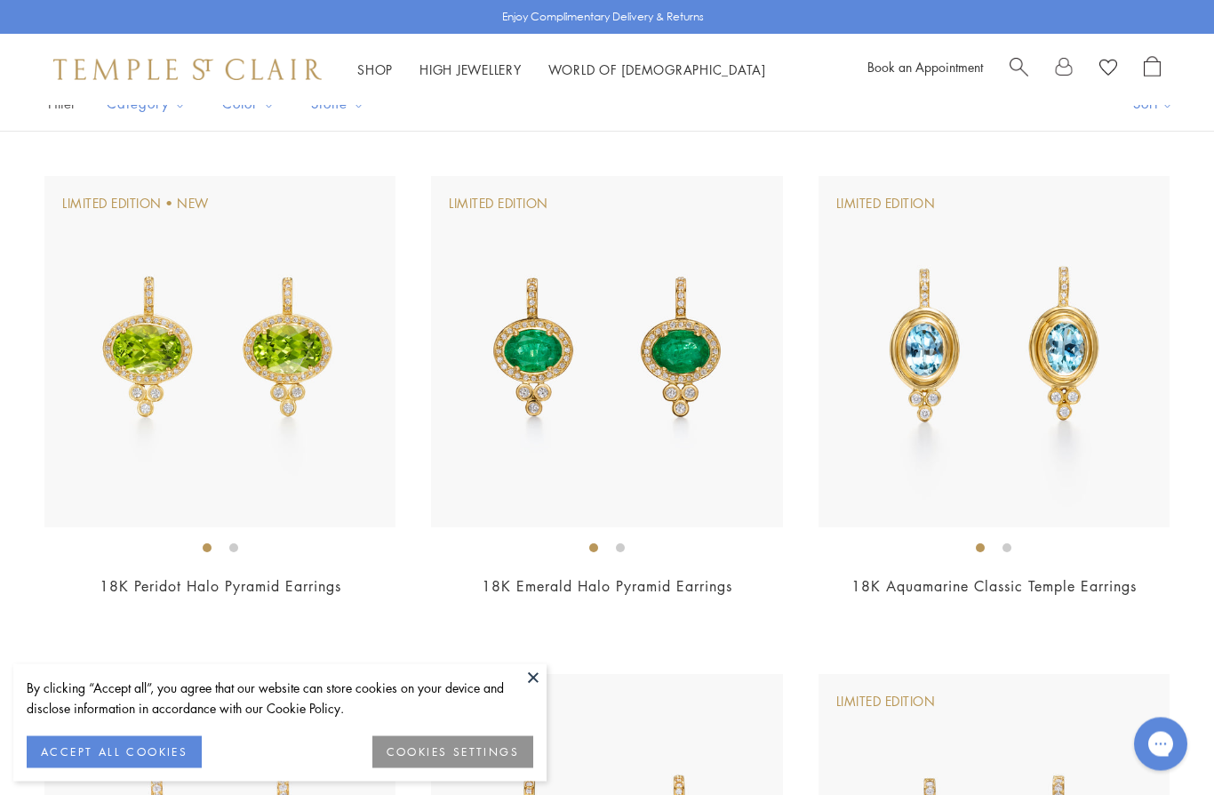
scroll to position [115, 0]
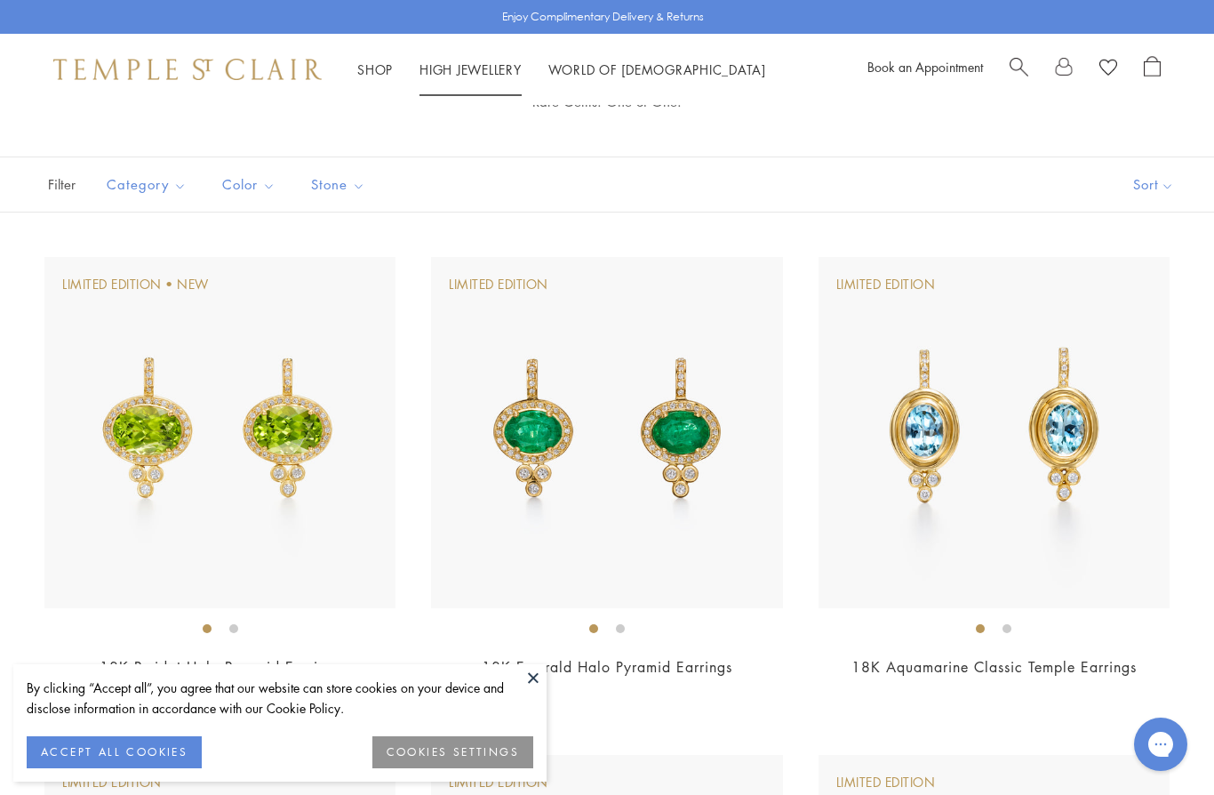
click at [447, 63] on link "High Jewellery High Jewellery" at bounding box center [471, 69] width 102 height 18
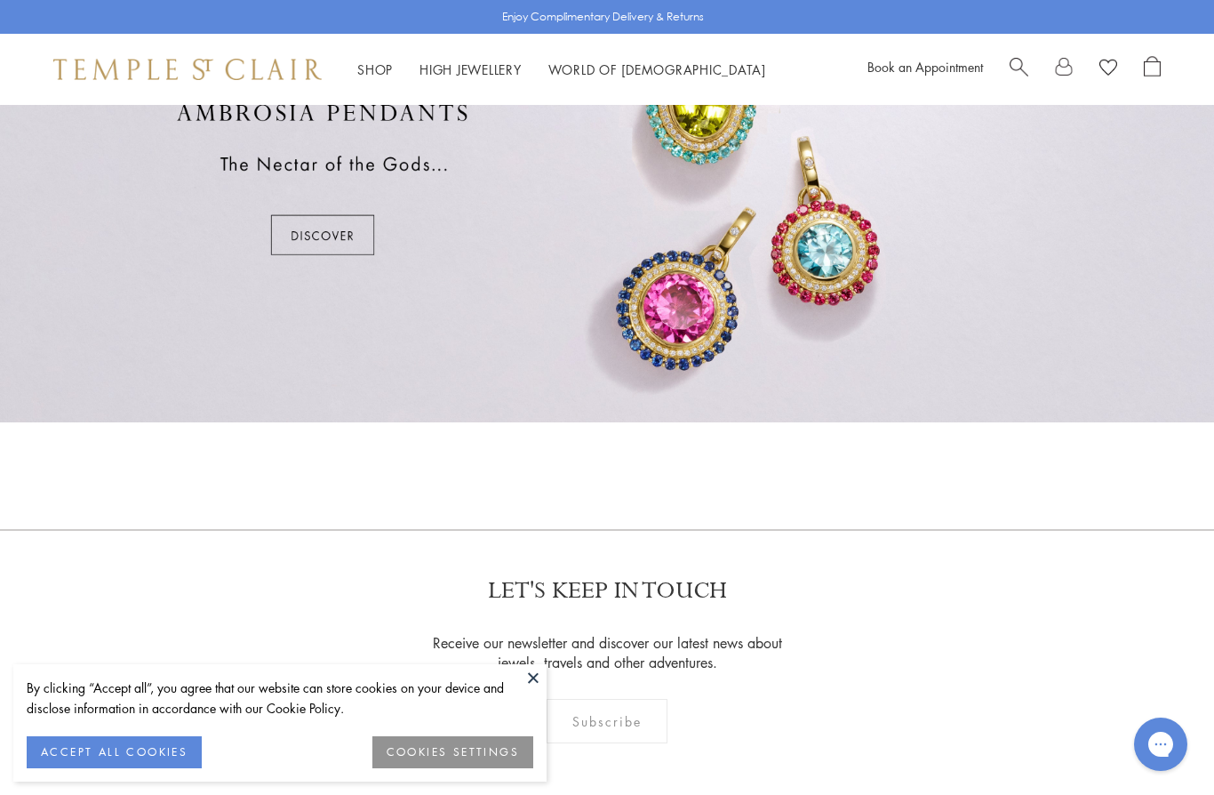
scroll to position [1043, 0]
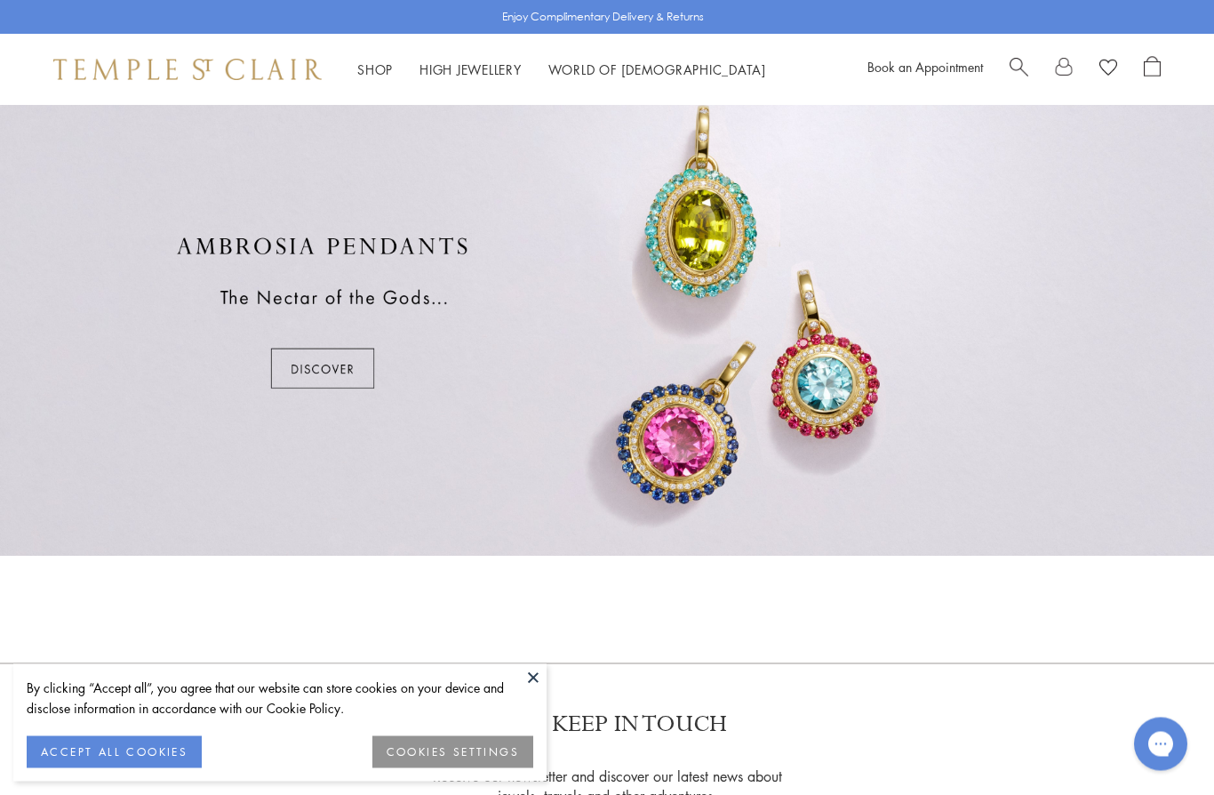
click at [324, 371] on div at bounding box center [607, 313] width 1214 height 486
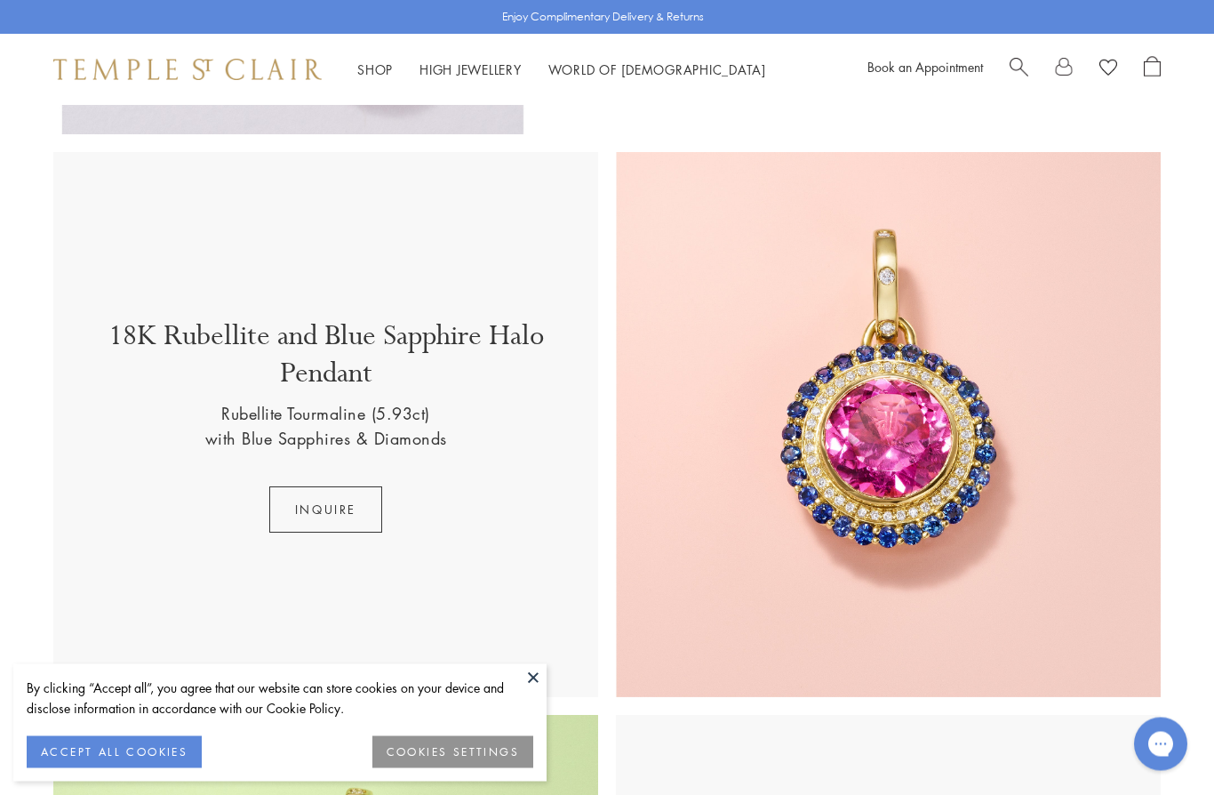
scroll to position [457, 0]
click at [286, 509] on button "inquire" at bounding box center [325, 509] width 113 height 46
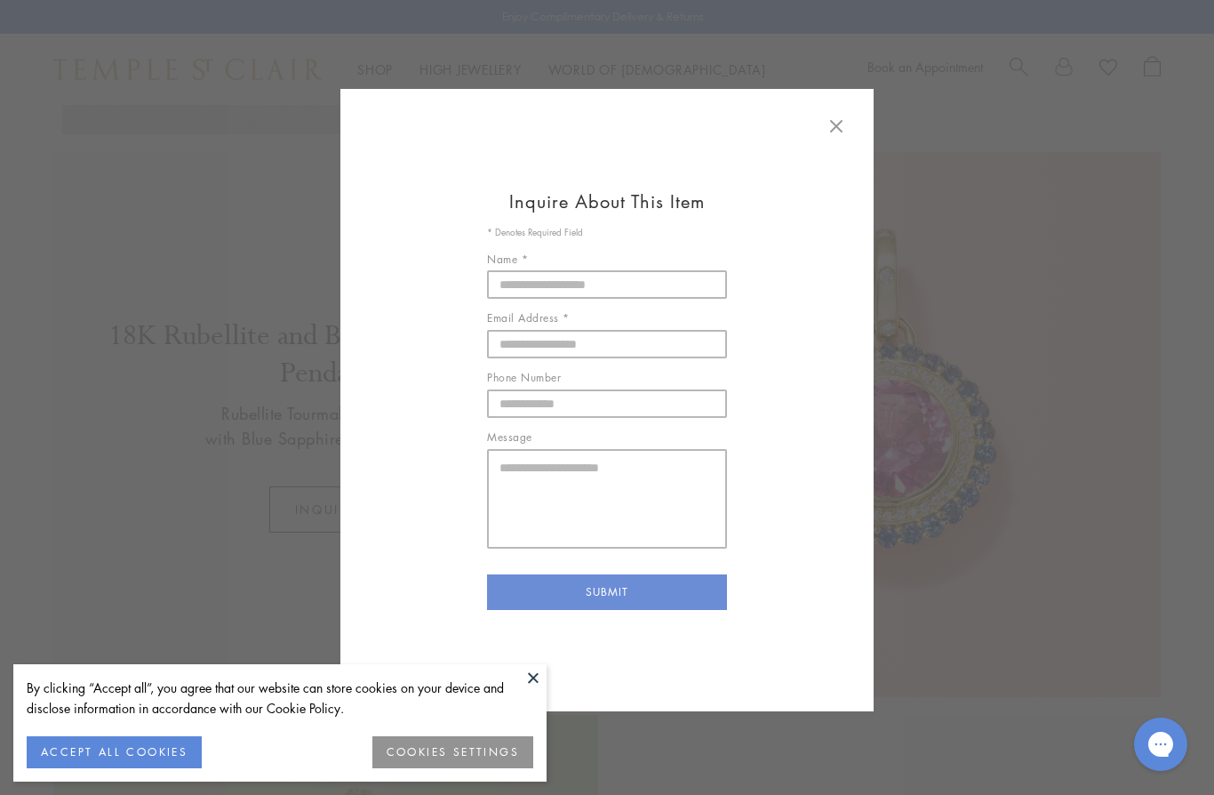
click at [72, 650] on div "Inquire About This Item * Denotes Required Field Name * Email Address * Phone N…" at bounding box center [607, 406] width 1214 height 635
click at [97, 670] on div "Inquire About This Item * Denotes Required Field Name * Email Address * Phone N…" at bounding box center [607, 406] width 1214 height 635
click at [833, 132] on icon at bounding box center [836, 126] width 21 height 21
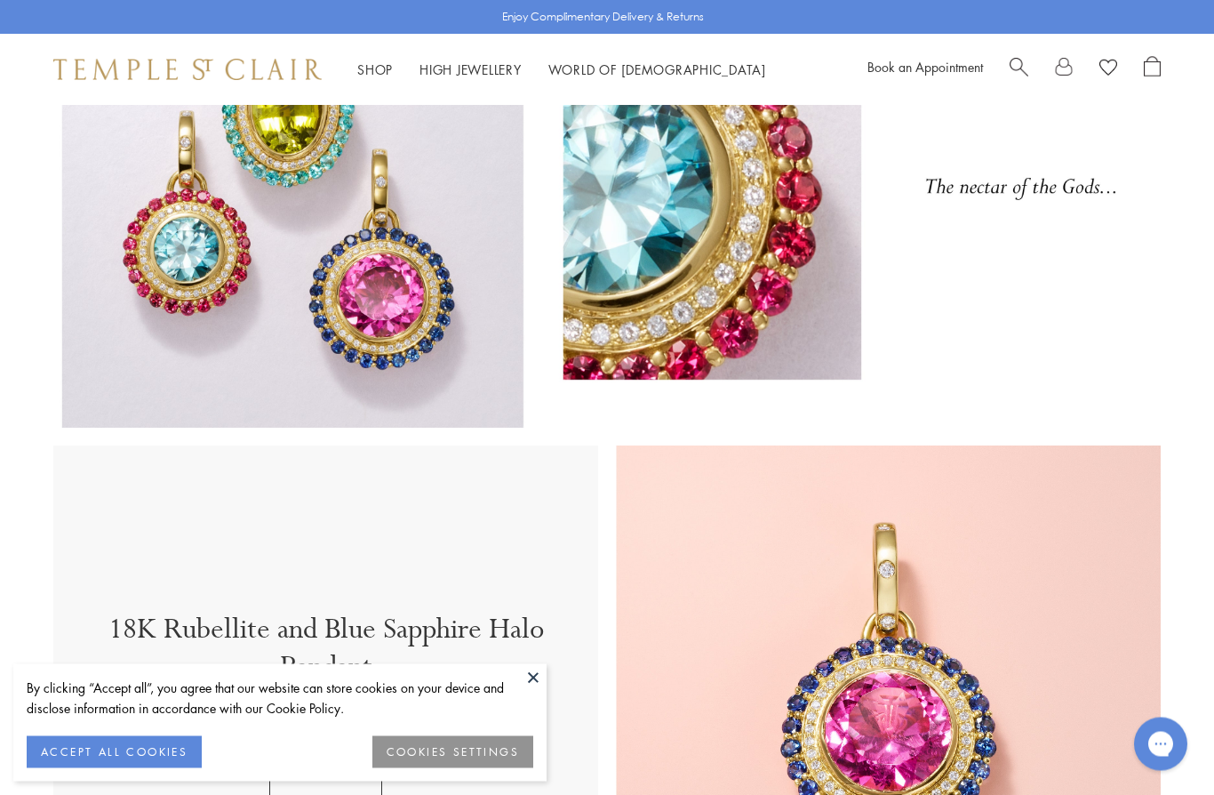
scroll to position [0, 0]
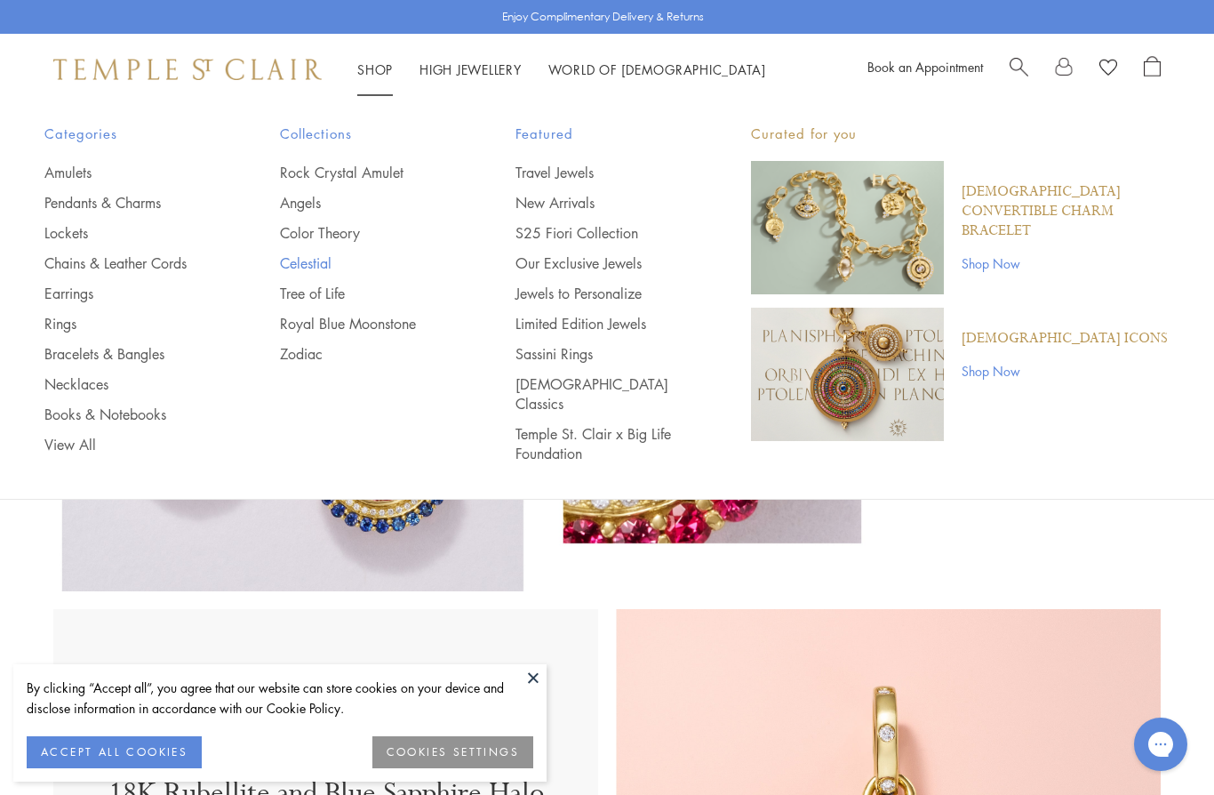
click at [302, 259] on link "Celestial" at bounding box center [362, 263] width 164 height 20
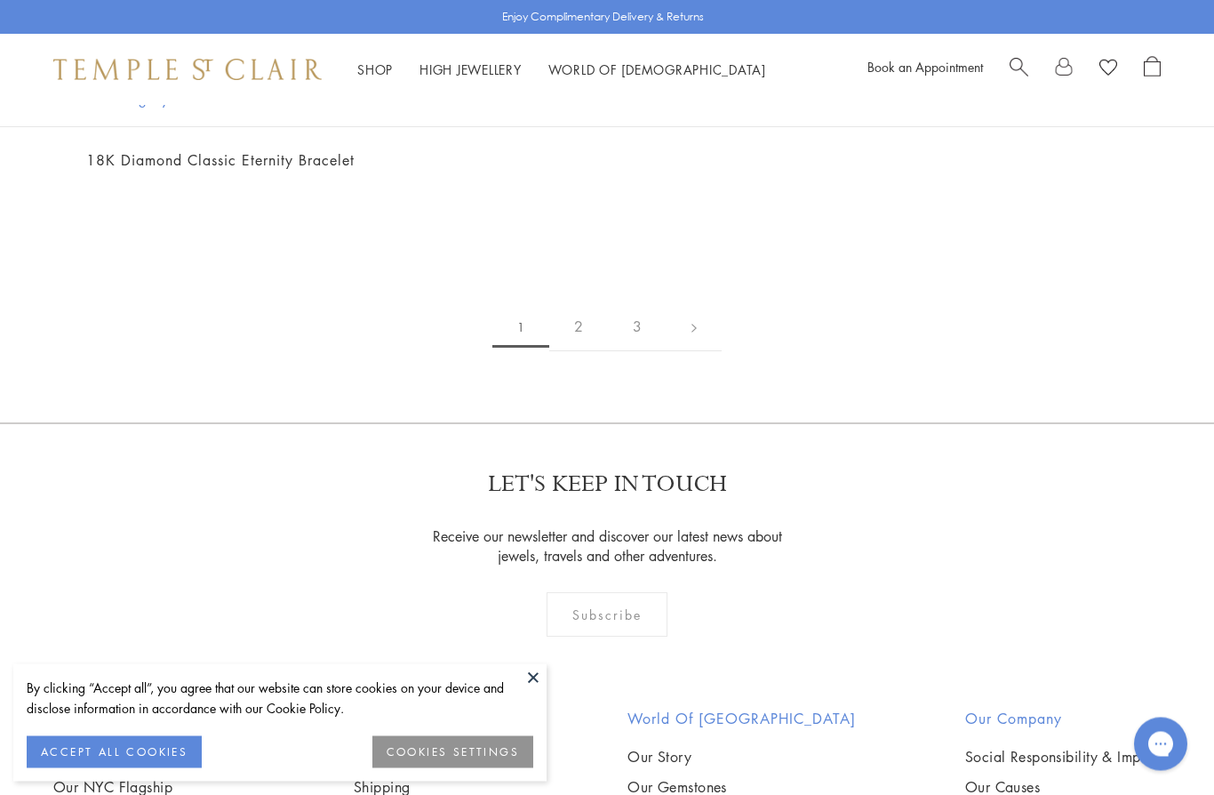
scroll to position [9340, 0]
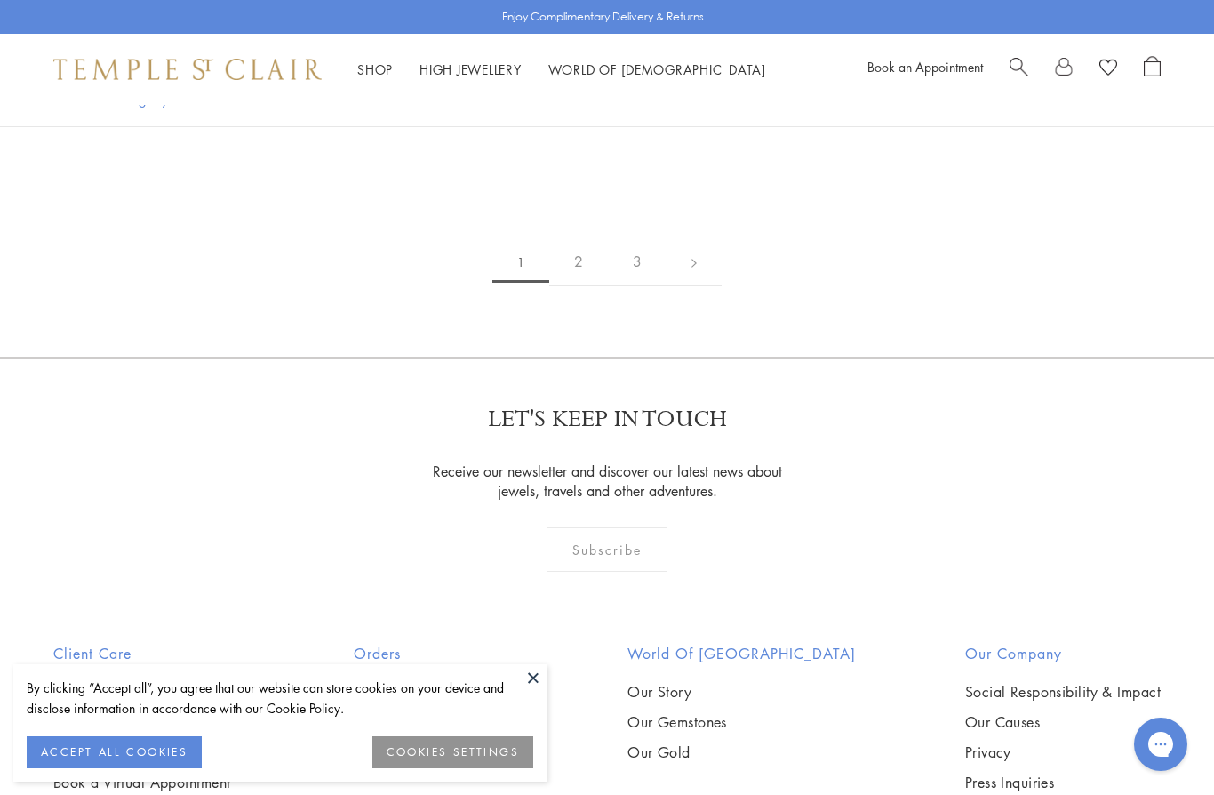
click at [557, 254] on link "2" at bounding box center [578, 261] width 59 height 49
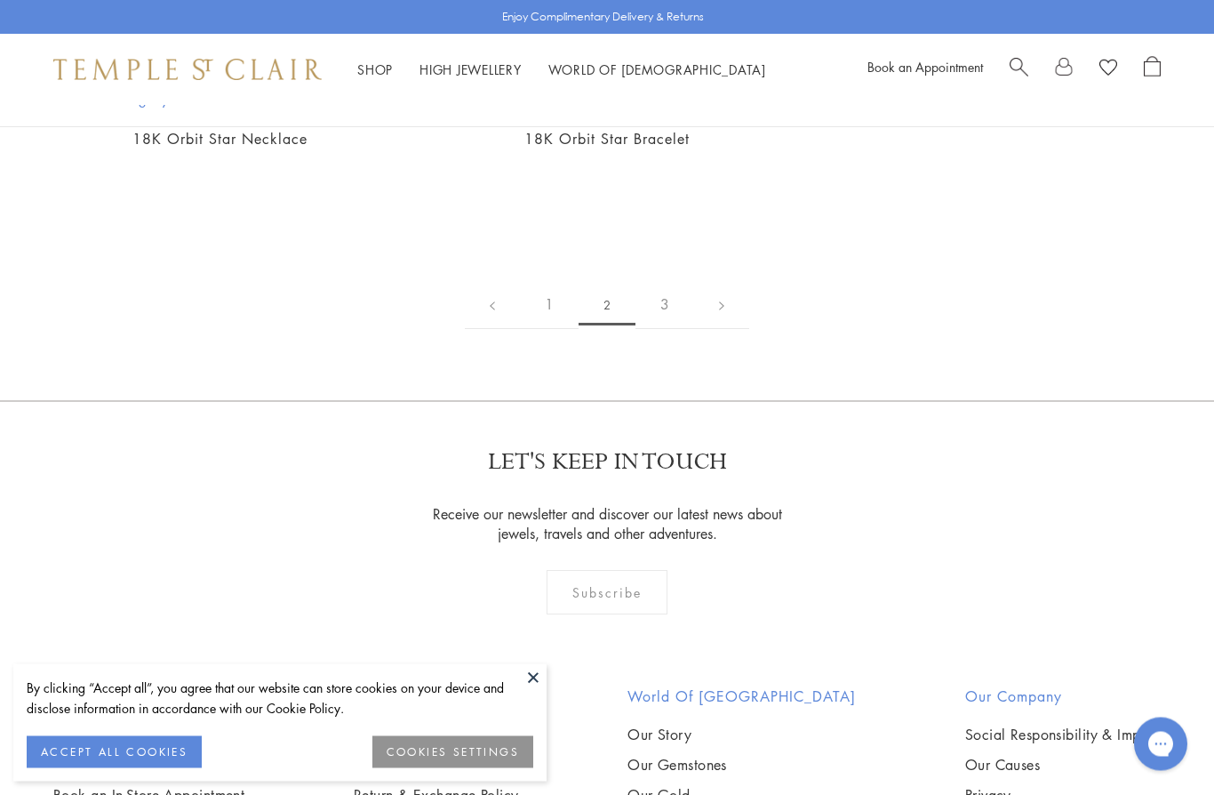
scroll to position [8816, 0]
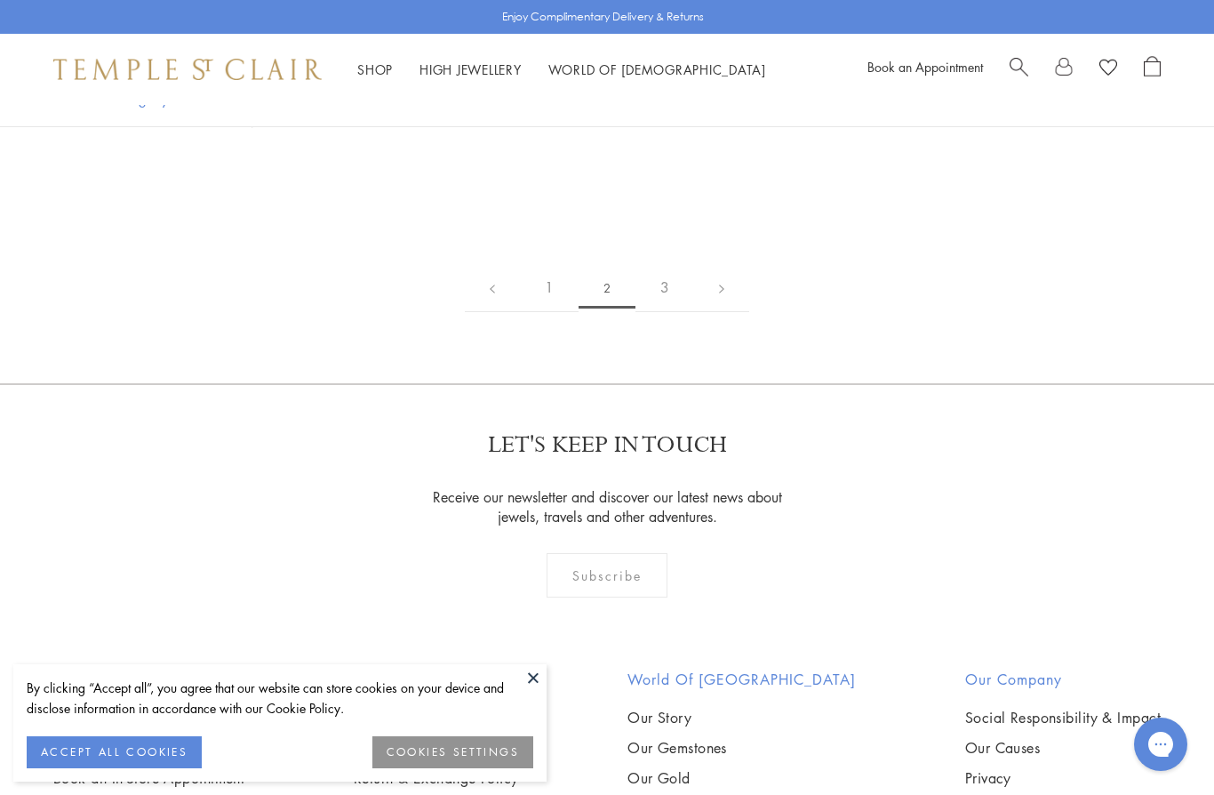
click at [675, 293] on link "3" at bounding box center [664, 287] width 59 height 49
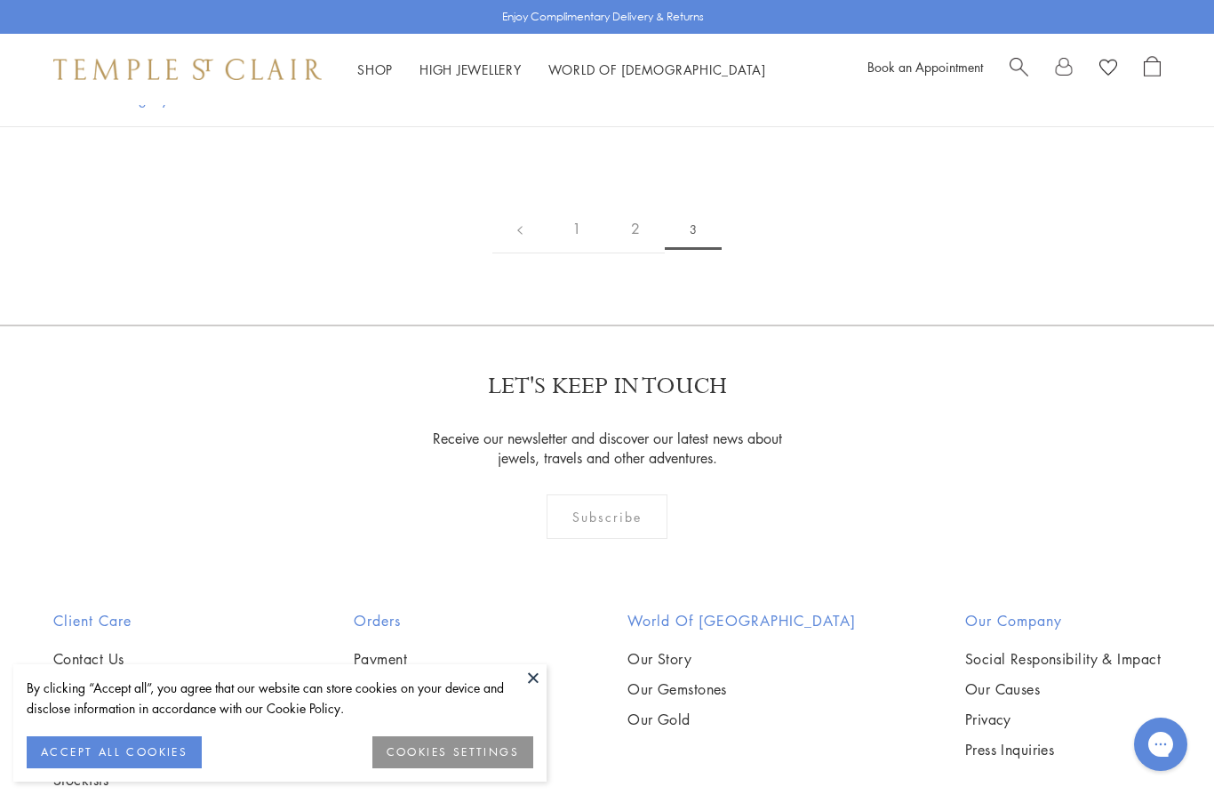
scroll to position [1404, 0]
